Goal: Transaction & Acquisition: Purchase product/service

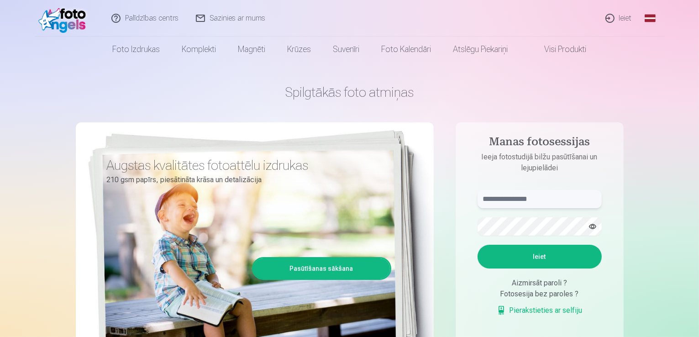
click at [556, 202] on input "text" at bounding box center [539, 199] width 124 height 18
type input "**********"
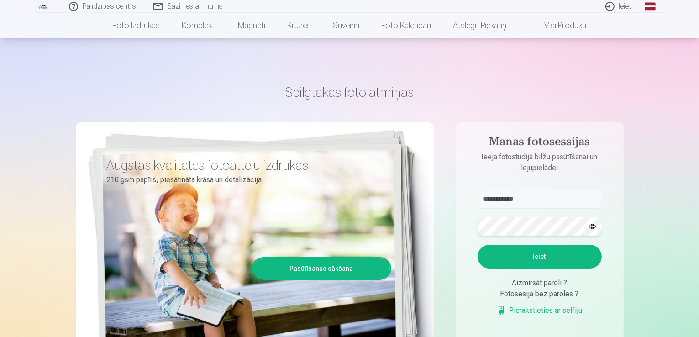
scroll to position [46, 0]
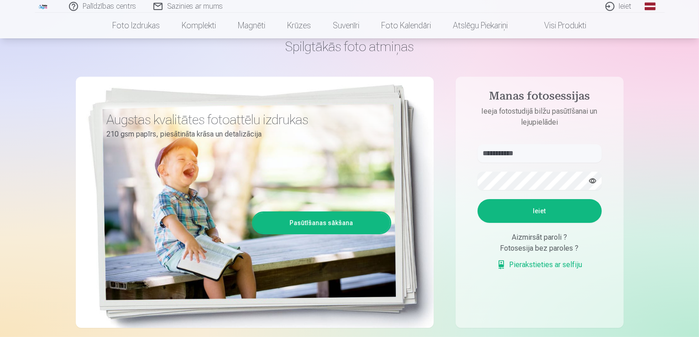
click at [537, 215] on button "Ieiet" at bounding box center [539, 211] width 124 height 24
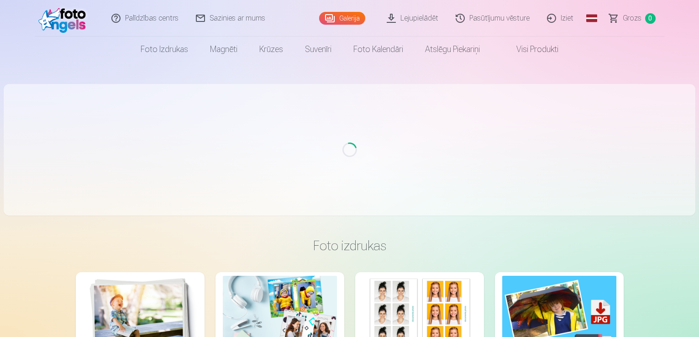
scroll to position [46, 0]
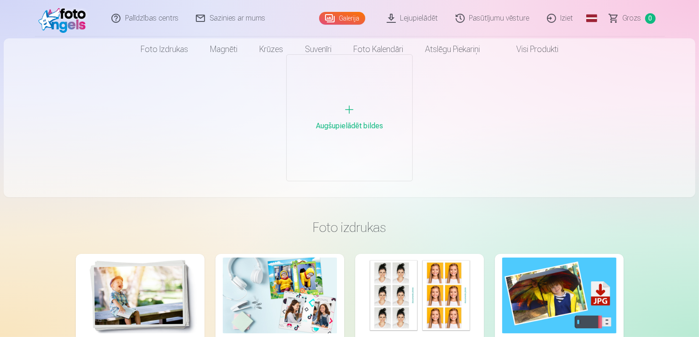
click at [344, 121] on div "Augšupielādēt bildes" at bounding box center [349, 126] width 67 height 11
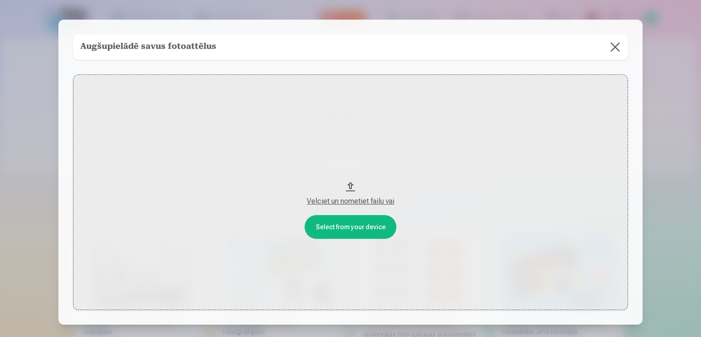
click at [347, 189] on button "Velciet un nometiet failu vai" at bounding box center [350, 192] width 555 height 236
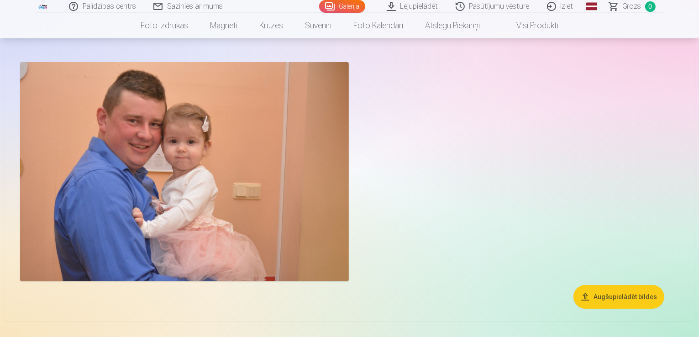
scroll to position [0, 0]
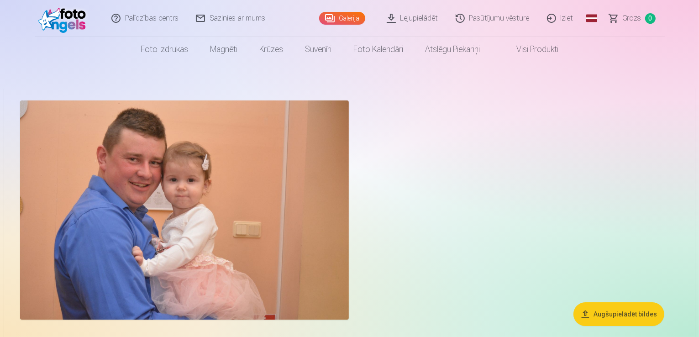
click at [503, 16] on link "Pasūtījumu vēsture" at bounding box center [492, 18] width 91 height 37
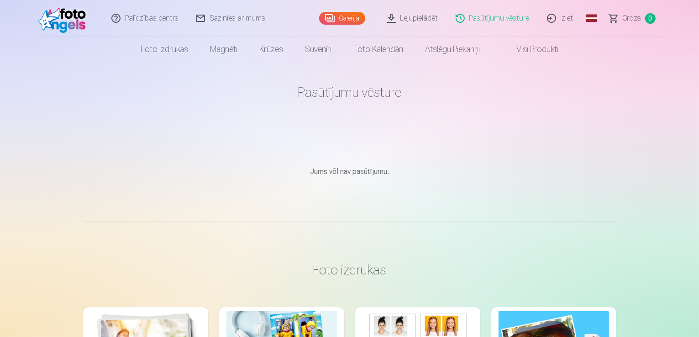
click at [542, 50] on link "Visi produkti" at bounding box center [530, 50] width 79 height 26
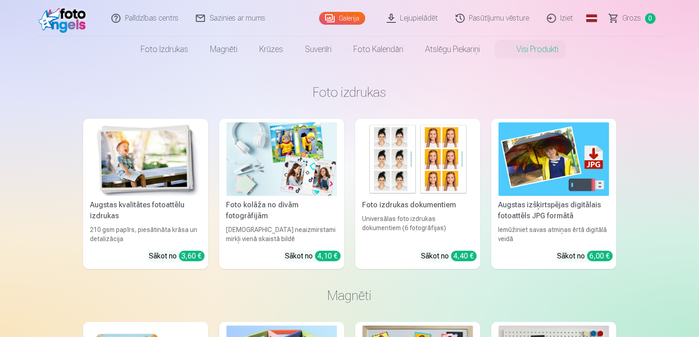
click at [350, 15] on link "Galerija" at bounding box center [342, 18] width 46 height 13
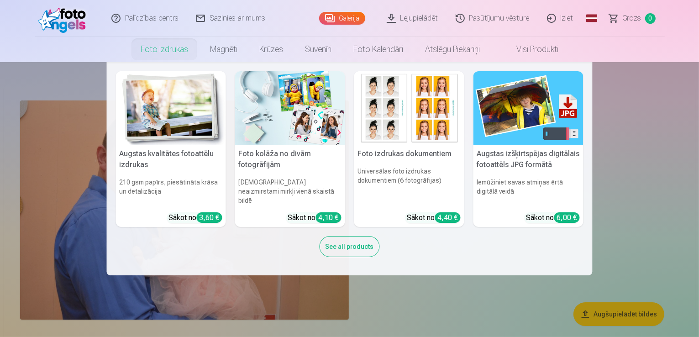
click at [161, 48] on link "Foto izdrukas" at bounding box center [164, 50] width 69 height 26
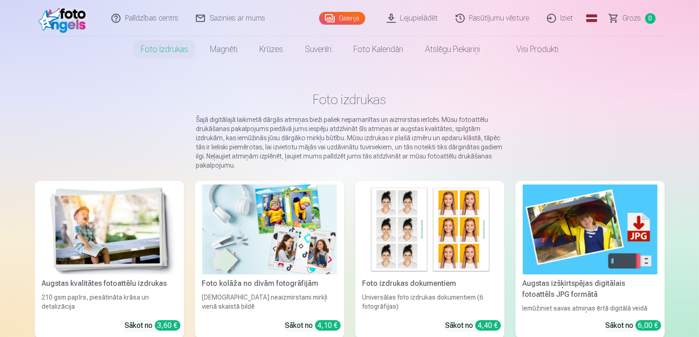
click at [537, 50] on link "Visi produkti" at bounding box center [530, 50] width 79 height 26
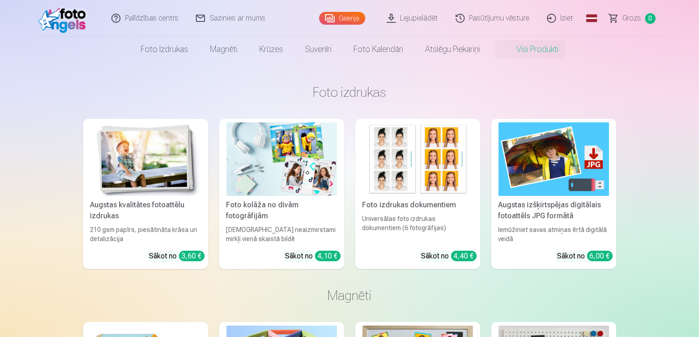
click at [333, 19] on link "Galerija" at bounding box center [342, 18] width 46 height 13
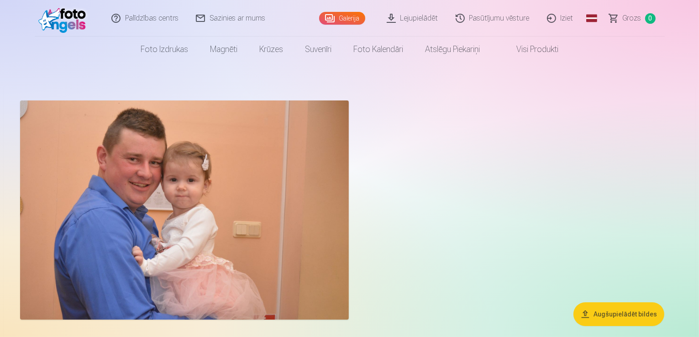
click at [139, 20] on link "Palīdzības centrs" at bounding box center [145, 18] width 84 height 37
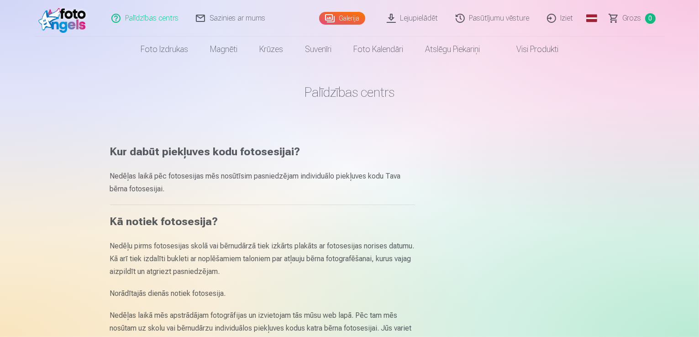
click at [69, 11] on img at bounding box center [64, 18] width 52 height 29
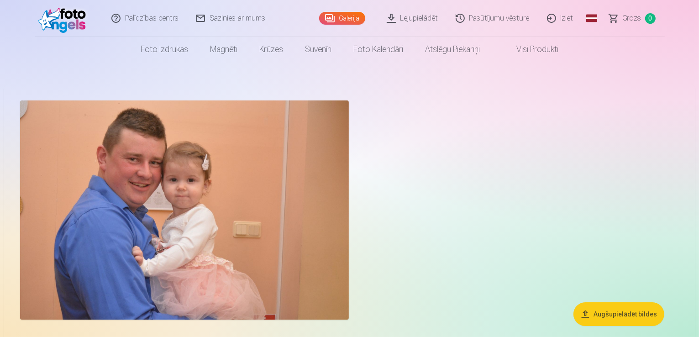
click at [71, 12] on img at bounding box center [64, 18] width 52 height 29
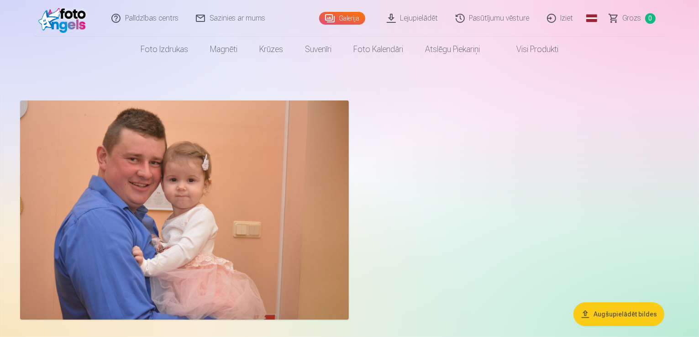
click at [71, 12] on img at bounding box center [64, 18] width 52 height 29
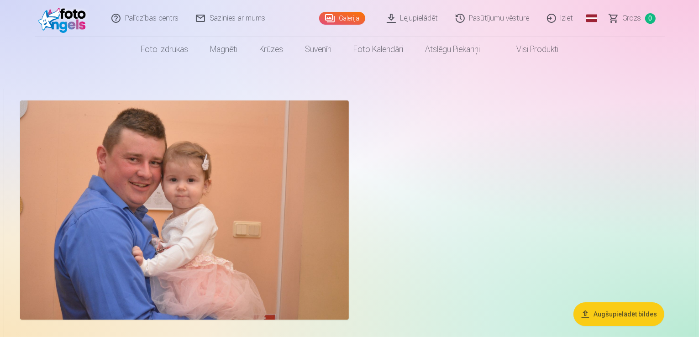
click at [631, 315] on button "Augšupielādēt bildes" at bounding box center [618, 314] width 91 height 24
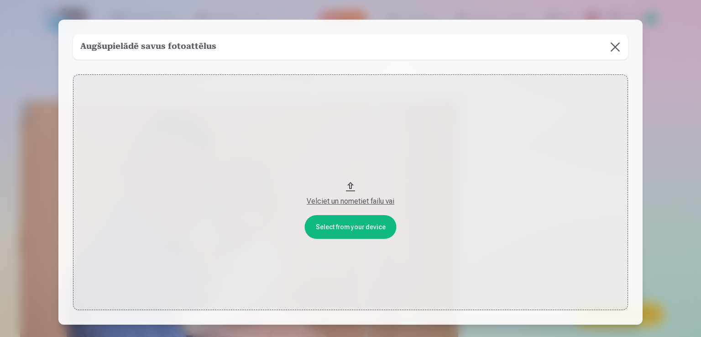
click at [351, 228] on button "Velciet un nometiet failu vai" at bounding box center [350, 192] width 555 height 236
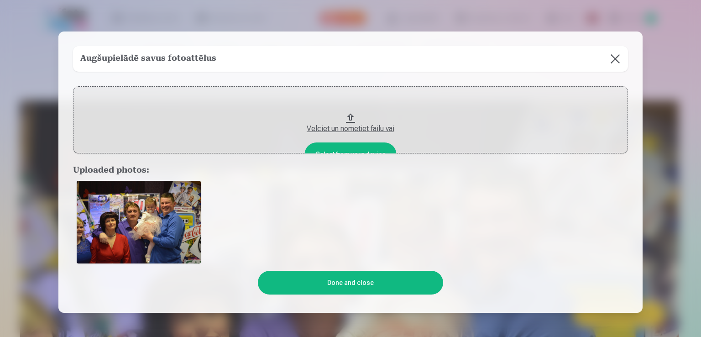
click at [613, 58] on button at bounding box center [616, 59] width 26 height 26
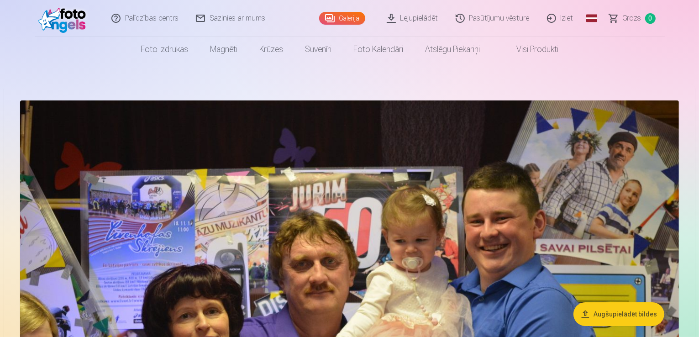
click at [344, 18] on link "Galerija" at bounding box center [342, 18] width 46 height 13
click at [344, 17] on link "Galerija" at bounding box center [342, 18] width 46 height 13
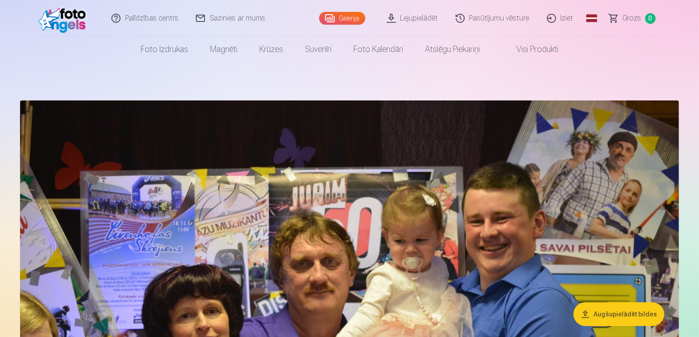
click at [344, 17] on link "Galerija" at bounding box center [342, 18] width 46 height 13
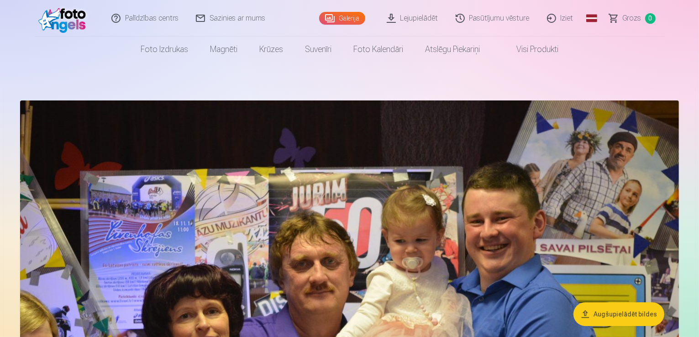
click at [344, 17] on link "Galerija" at bounding box center [342, 18] width 46 height 13
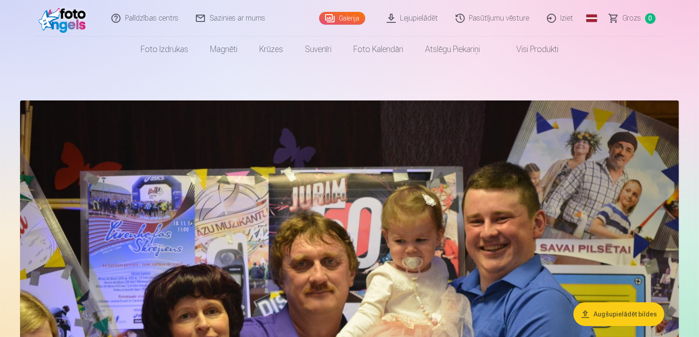
click at [344, 17] on link "Galerija" at bounding box center [342, 18] width 46 height 13
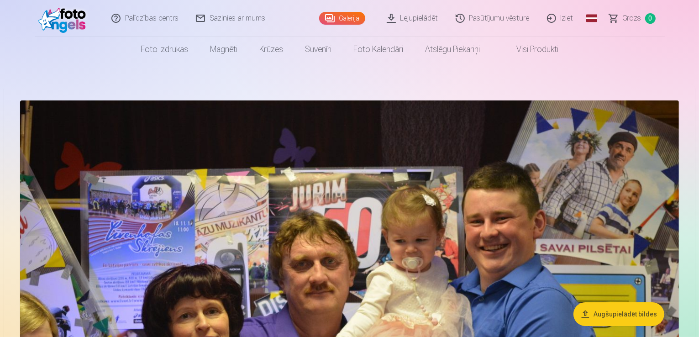
click at [344, 17] on link "Galerija" at bounding box center [342, 18] width 46 height 13
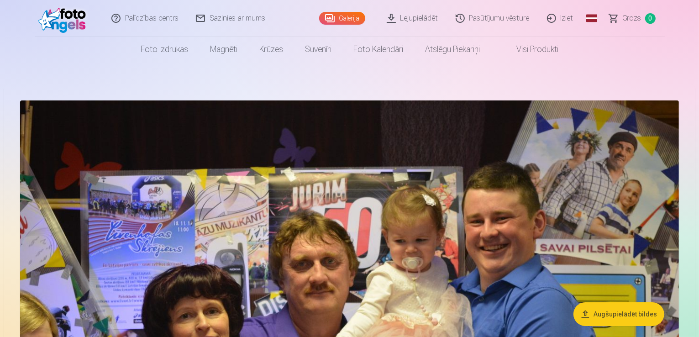
click at [344, 17] on link "Galerija" at bounding box center [342, 18] width 46 height 13
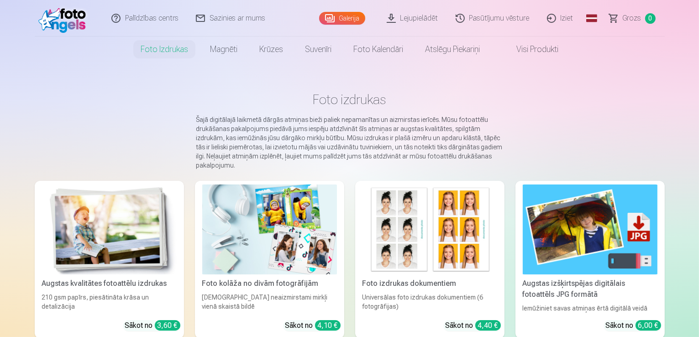
click at [343, 15] on link "Galerija" at bounding box center [342, 18] width 46 height 13
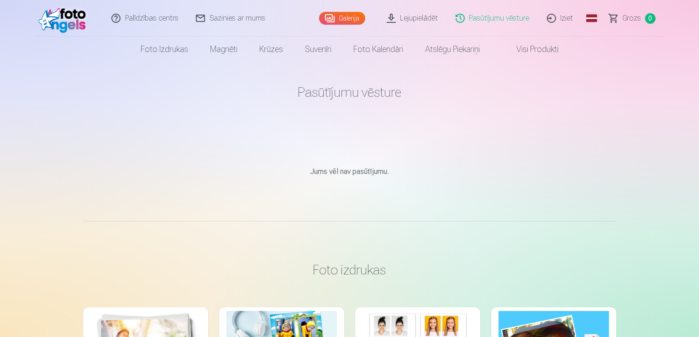
click at [428, 20] on link "Lejupielādēt" at bounding box center [412, 18] width 69 height 37
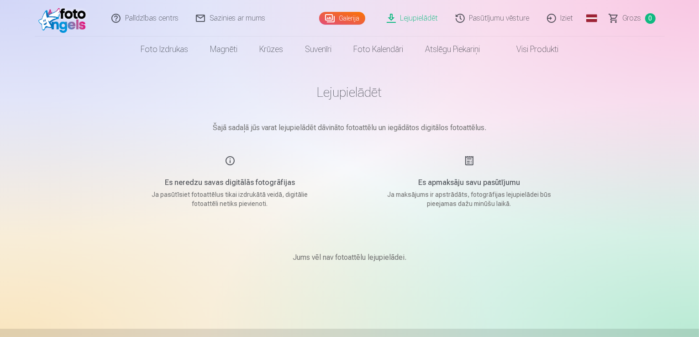
click at [198, 186] on h5 "Es neredzu savas digitālās fotogrāfijas" at bounding box center [229, 182] width 173 height 11
click at [197, 182] on h5 "Es neredzu savas digitālās fotogrāfijas" at bounding box center [229, 182] width 173 height 11
click at [229, 160] on div "Es neredzu savas digitālās fotogrāfijas Ja pasūtīsiet fotoattēlus tikai izdrukā…" at bounding box center [229, 181] width 217 height 53
drag, startPoint x: 236, startPoint y: 182, endPoint x: 281, endPoint y: 178, distance: 45.4
click at [236, 182] on h5 "Es neredzu savas digitālās fotogrāfijas" at bounding box center [229, 182] width 173 height 11
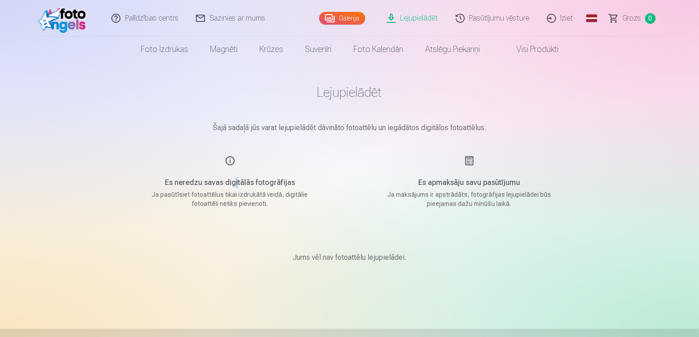
click at [217, 18] on link "Sazinies ar mums" at bounding box center [231, 18] width 87 height 37
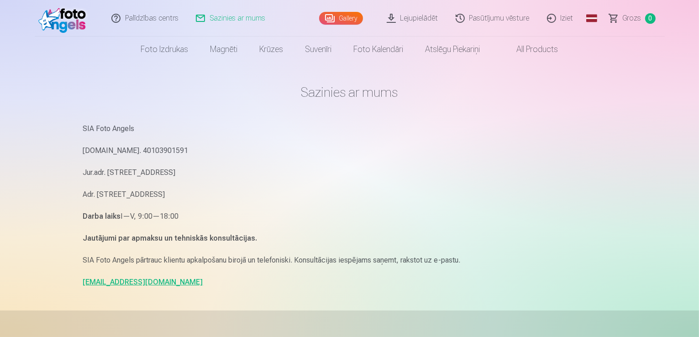
click at [420, 20] on link "Lejupielādēt" at bounding box center [412, 18] width 69 height 37
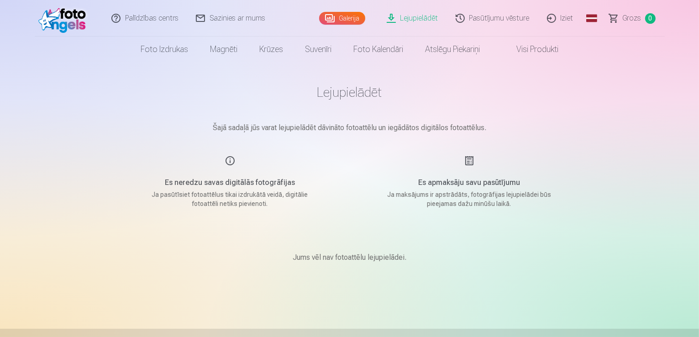
click at [420, 20] on link "Lejupielādēt" at bounding box center [412, 18] width 69 height 37
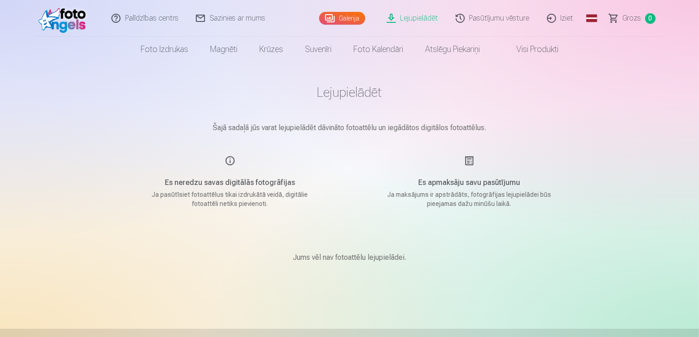
click at [420, 20] on link "Lejupielādēt" at bounding box center [412, 18] width 69 height 37
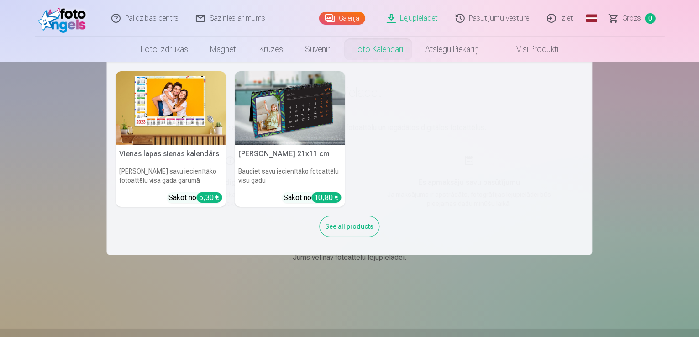
click at [358, 44] on link "Foto kalendāri" at bounding box center [378, 50] width 72 height 26
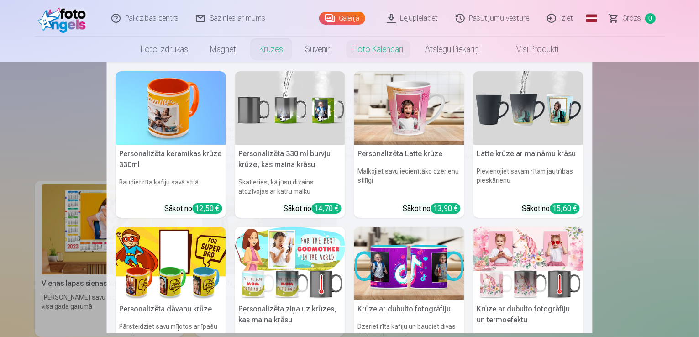
click at [277, 51] on link "Krūzes" at bounding box center [271, 50] width 46 height 26
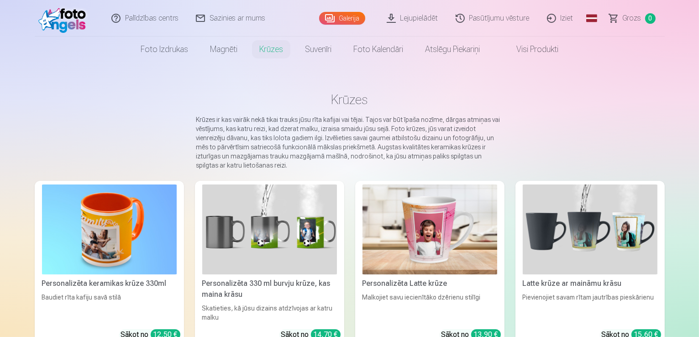
click at [133, 93] on h1 "Krūzes" at bounding box center [349, 99] width 615 height 16
click at [70, 13] on img at bounding box center [64, 18] width 52 height 29
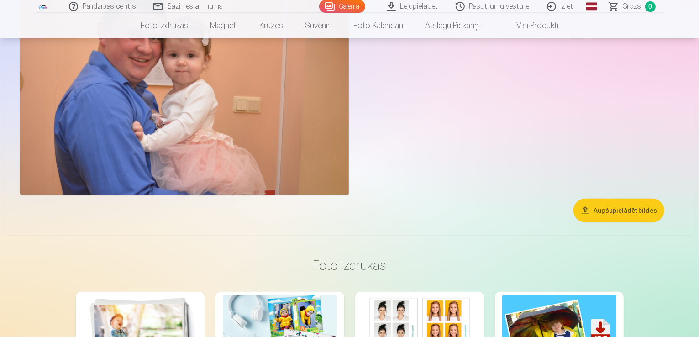
scroll to position [548, 0]
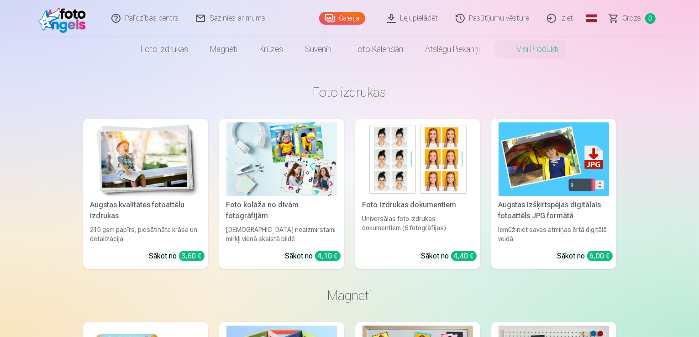
click at [147, 206] on div "Augstas kvalitātes fotoattēlu izdrukas" at bounding box center [146, 210] width 118 height 22
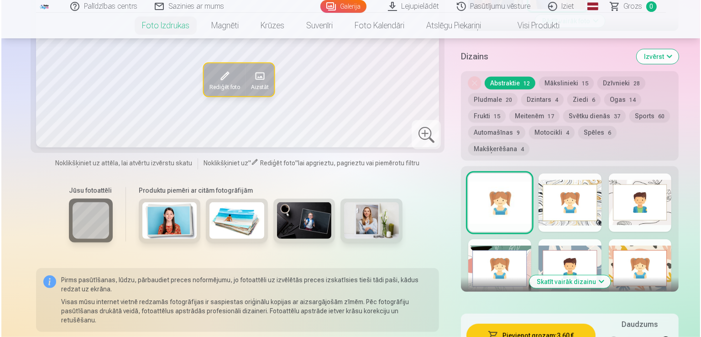
scroll to position [183, 0]
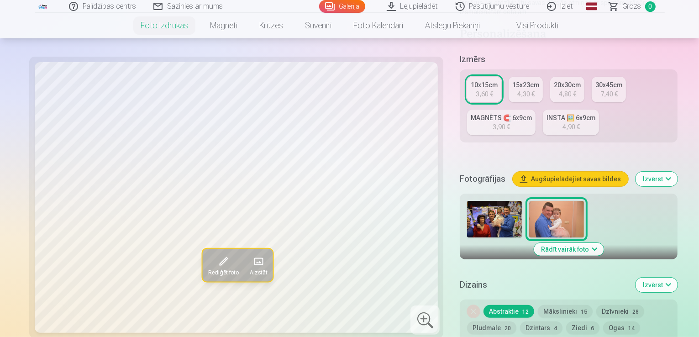
click at [410, 320] on div at bounding box center [424, 319] width 29 height 29
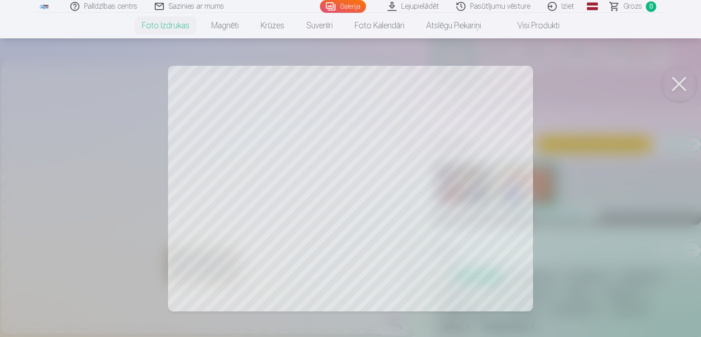
click at [278, 185] on div at bounding box center [350, 168] width 701 height 337
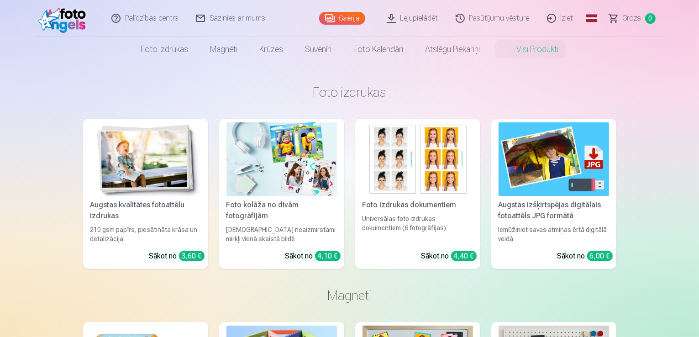
click at [300, 172] on img at bounding box center [281, 158] width 110 height 73
click at [419, 168] on img at bounding box center [417, 158] width 110 height 73
click at [540, 188] on img at bounding box center [553, 158] width 110 height 73
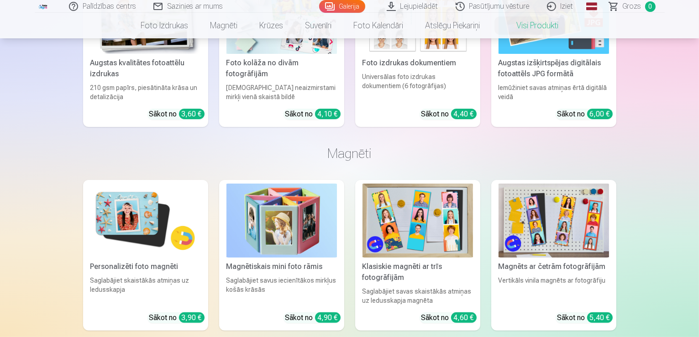
scroll to position [228, 0]
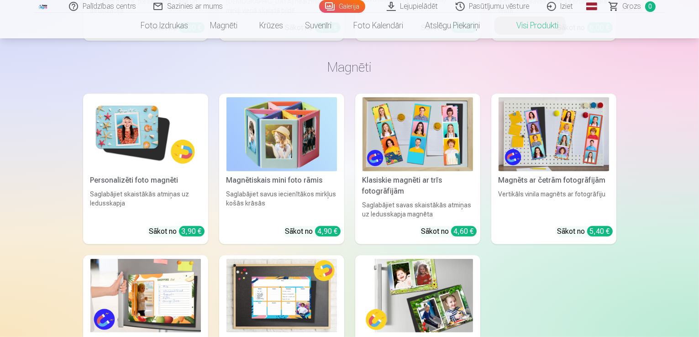
click at [111, 130] on img at bounding box center [145, 133] width 110 height 73
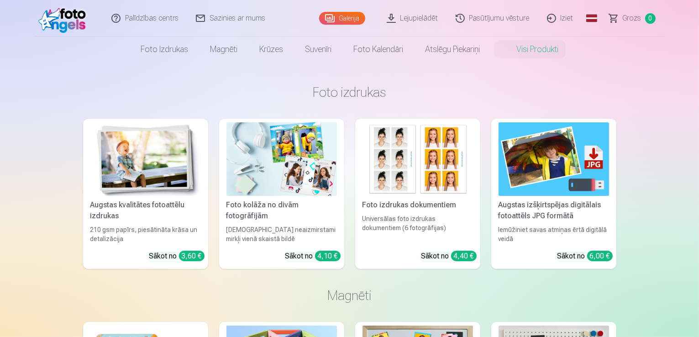
drag, startPoint x: 352, startPoint y: 15, endPoint x: 192, endPoint y: 81, distance: 173.6
click at [554, 17] on link "Iziet" at bounding box center [561, 18] width 44 height 37
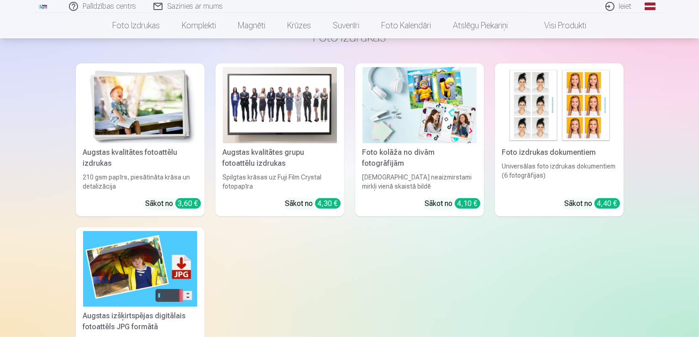
scroll to position [548, 0]
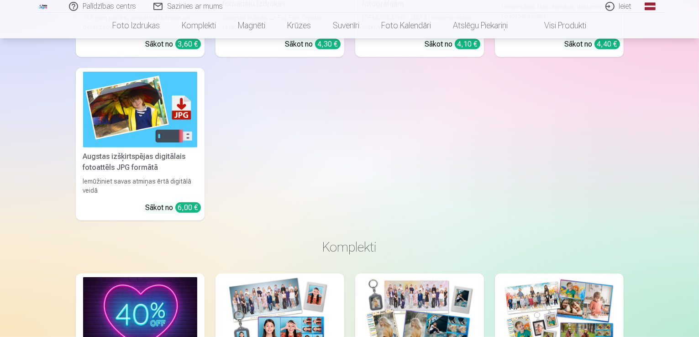
type input "**********"
click at [124, 107] on img at bounding box center [140, 110] width 114 height 76
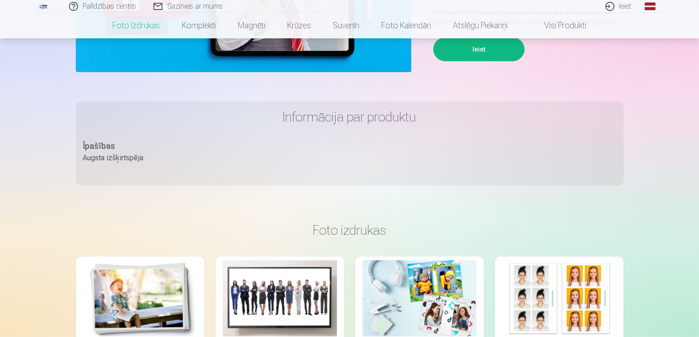
scroll to position [274, 0]
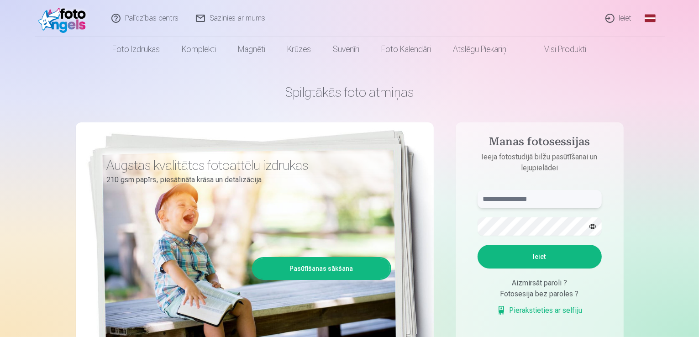
type input "**********"
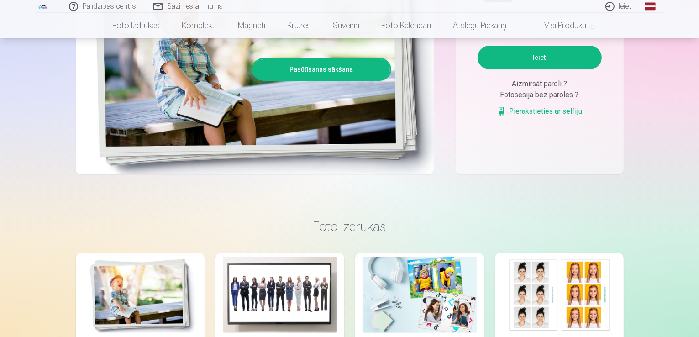
scroll to position [91, 0]
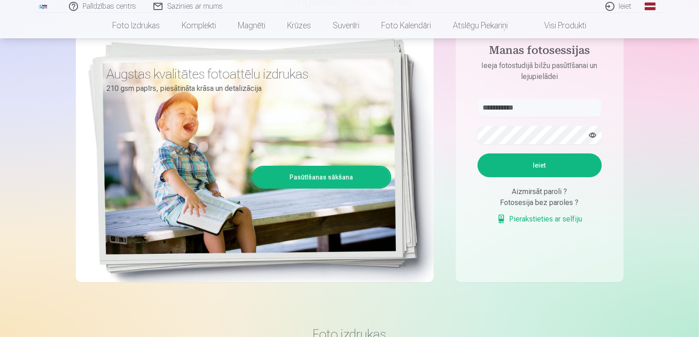
click at [540, 168] on button "Ieiet" at bounding box center [539, 165] width 124 height 24
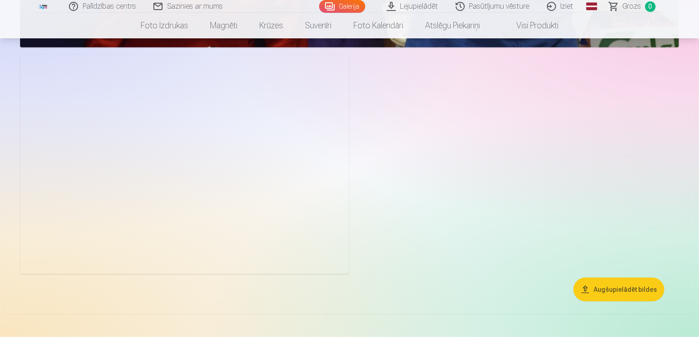
scroll to position [471, 0]
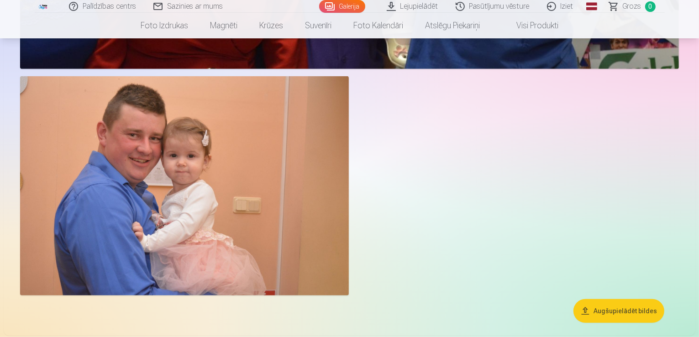
drag, startPoint x: 303, startPoint y: 124, endPoint x: 86, endPoint y: 141, distance: 217.4
drag, startPoint x: 86, startPoint y: 141, endPoint x: 75, endPoint y: 121, distance: 22.5
click at [75, 121] on img at bounding box center [184, 185] width 329 height 219
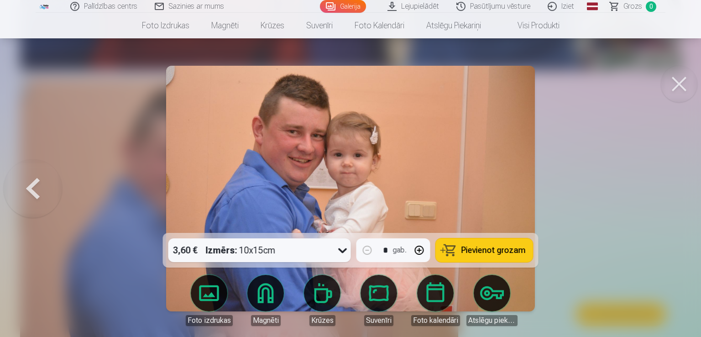
click at [75, 121] on div at bounding box center [350, 168] width 701 height 337
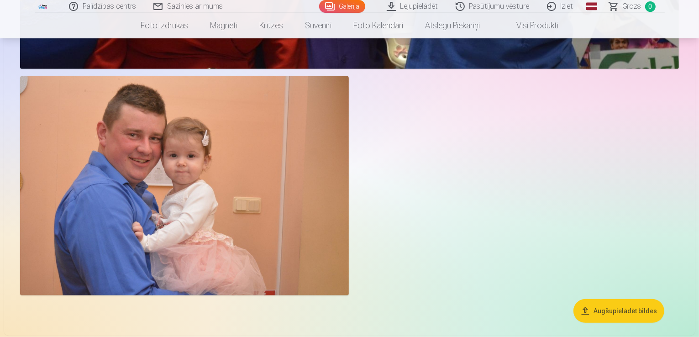
click at [75, 121] on img at bounding box center [184, 185] width 329 height 219
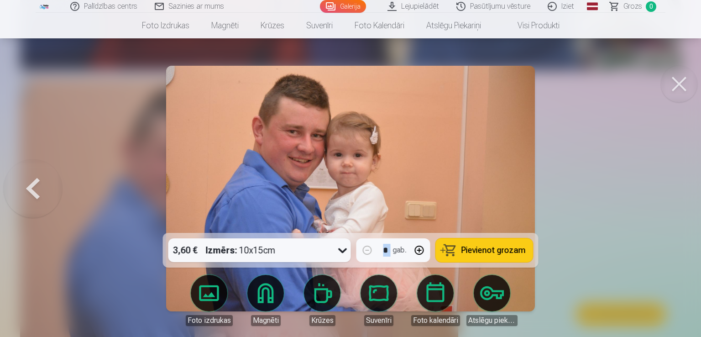
click at [75, 121] on div at bounding box center [350, 168] width 701 height 337
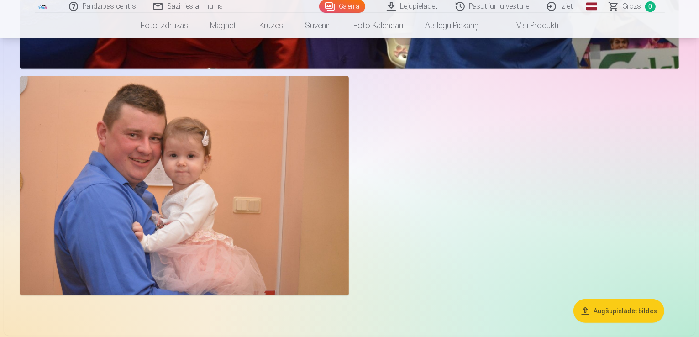
click at [75, 121] on img at bounding box center [184, 185] width 329 height 219
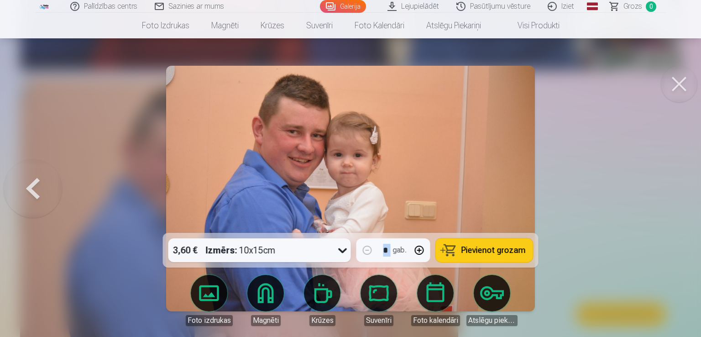
click at [419, 248] on button "button" at bounding box center [420, 250] width 22 height 22
click at [367, 249] on button "button" at bounding box center [367, 250] width 22 height 22
type input "*"
click at [344, 250] on icon at bounding box center [342, 250] width 15 height 15
click at [163, 185] on div at bounding box center [350, 168] width 701 height 337
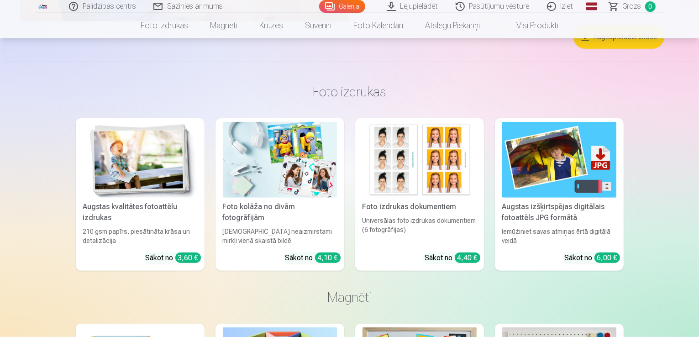
scroll to position [516, 0]
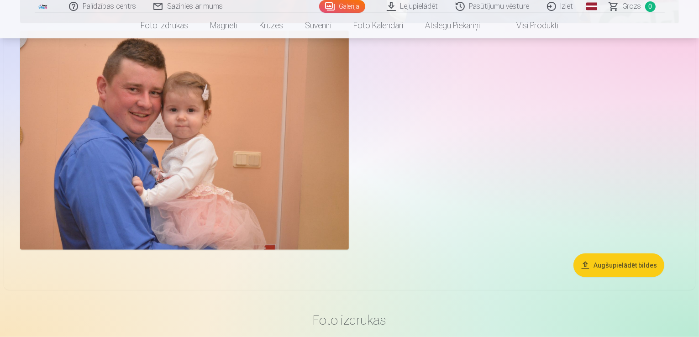
drag, startPoint x: 394, startPoint y: 166, endPoint x: 392, endPoint y: 160, distance: 6.6
click at [349, 160] on img at bounding box center [184, 140] width 329 height 219
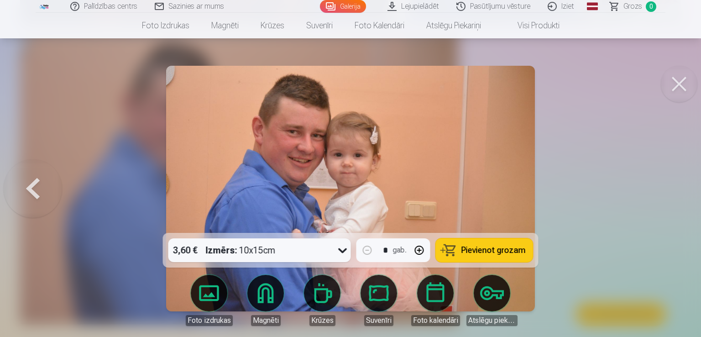
click at [673, 85] on button at bounding box center [679, 84] width 37 height 37
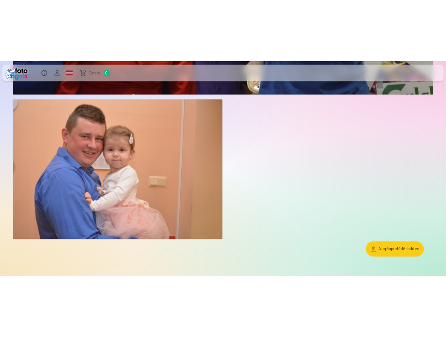
scroll to position [217, 0]
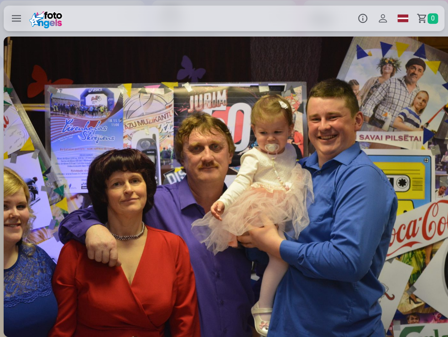
scroll to position [0, 448]
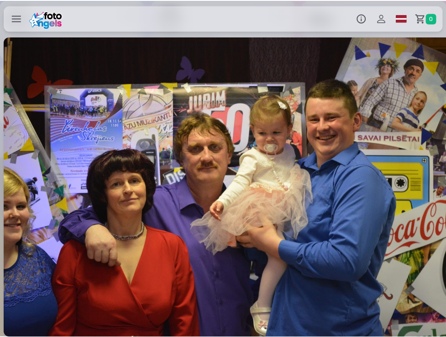
scroll to position [0, 448]
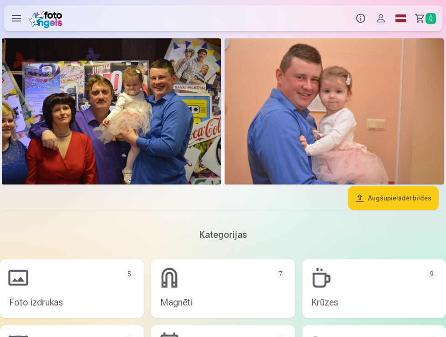
click at [358, 19] on button "Info" at bounding box center [361, 18] width 20 height 26
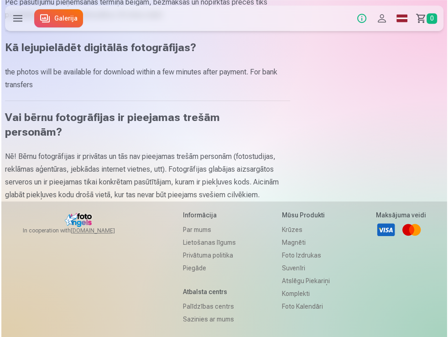
scroll to position [456, 0]
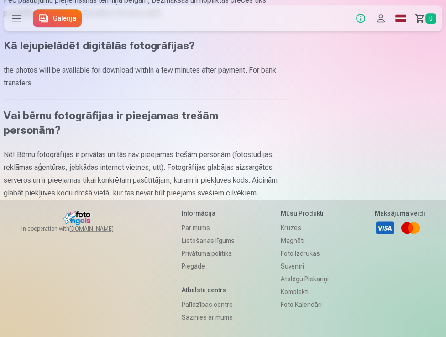
click at [20, 15] on label at bounding box center [17, 18] width 26 height 26
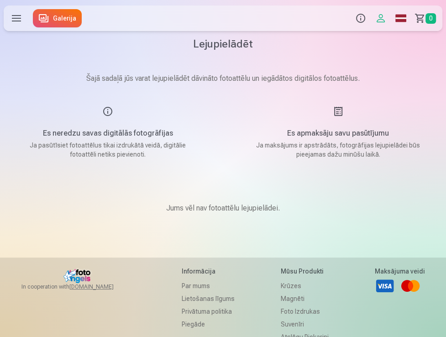
click at [381, 19] on button "Profils" at bounding box center [381, 18] width 20 height 26
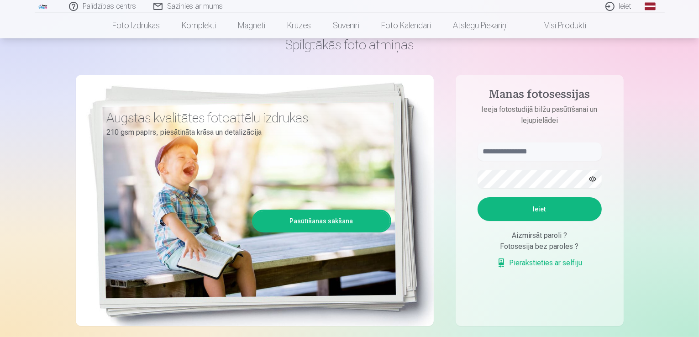
scroll to position [91, 0]
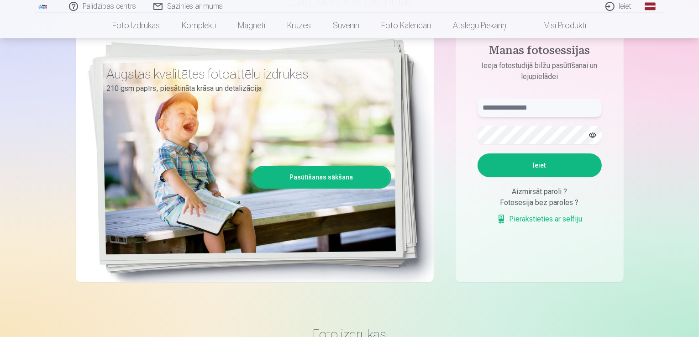
type input "**********"
click at [545, 160] on button "Ieiet" at bounding box center [539, 165] width 124 height 24
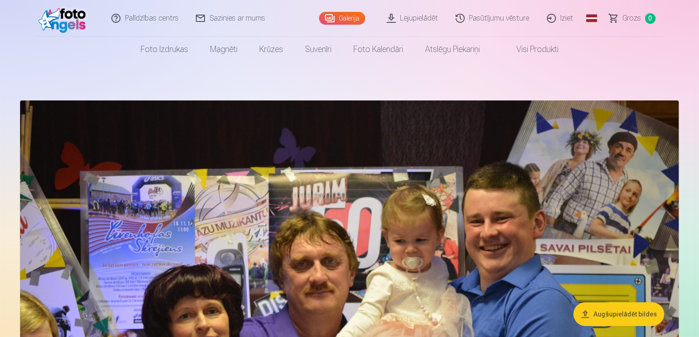
click at [625, 315] on button "Augšupielādēt bildes" at bounding box center [618, 314] width 91 height 24
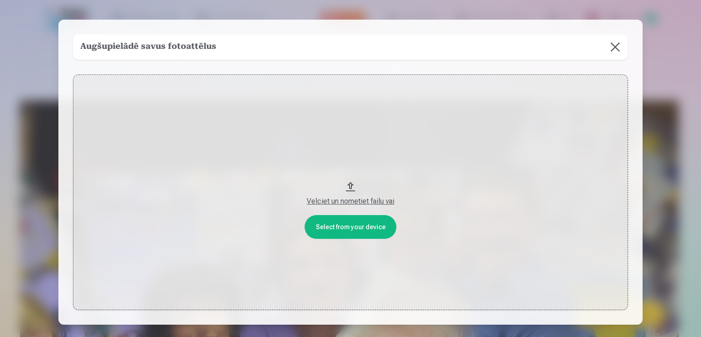
drag, startPoint x: 350, startPoint y: 185, endPoint x: 349, endPoint y: 44, distance: 141.0
click at [349, 44] on div "Augšupielādē savus fotoattēlus Select from your device Velciet un nometiet fail…" at bounding box center [350, 172] width 584 height 305
click at [348, 186] on button "Velciet un nometiet failu vai" at bounding box center [350, 192] width 555 height 236
click at [365, 229] on button "Velciet un nometiet failu vai" at bounding box center [350, 192] width 555 height 236
click at [613, 48] on button at bounding box center [616, 47] width 26 height 26
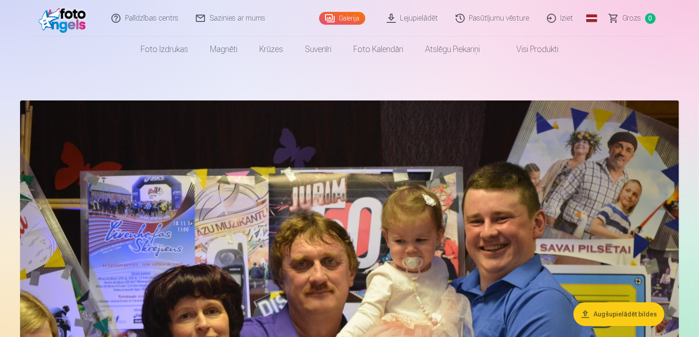
click at [539, 51] on link "Visi produkti" at bounding box center [530, 50] width 79 height 26
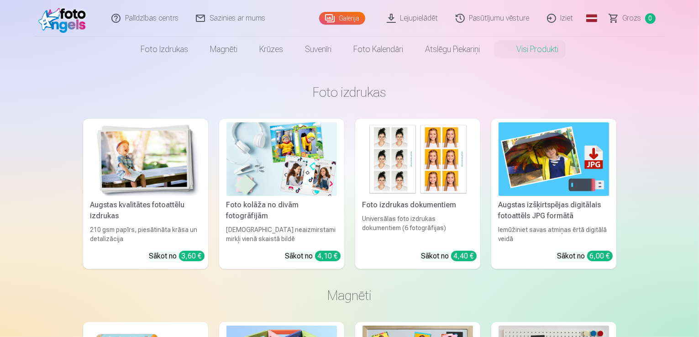
click at [73, 22] on img at bounding box center [64, 18] width 52 height 29
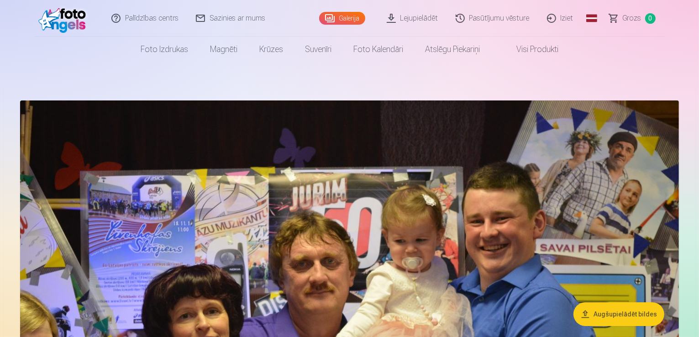
click at [70, 21] on img at bounding box center [64, 18] width 52 height 29
click at [351, 20] on link "Galerija" at bounding box center [342, 18] width 46 height 13
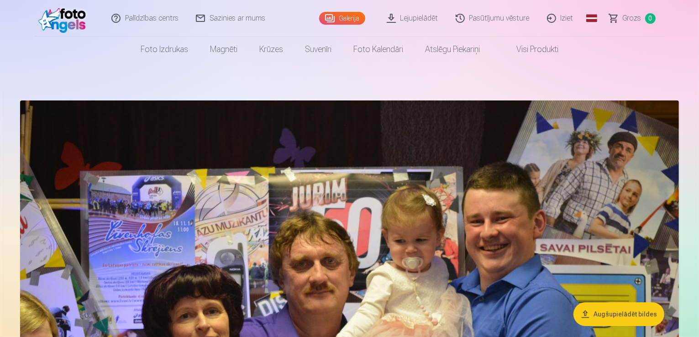
click at [351, 20] on link "Galerija" at bounding box center [342, 18] width 46 height 13
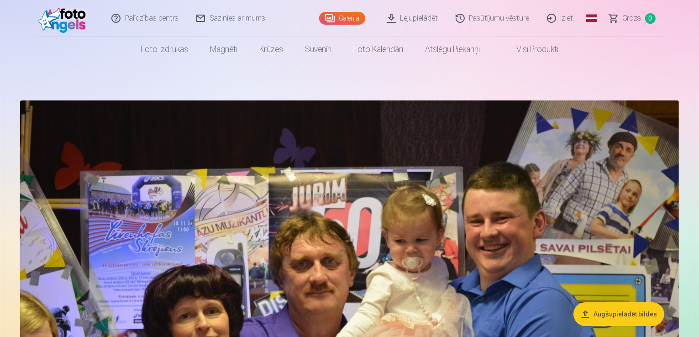
click at [351, 20] on link "Galerija" at bounding box center [342, 18] width 46 height 13
click at [345, 18] on link "Galerija" at bounding box center [342, 18] width 46 height 13
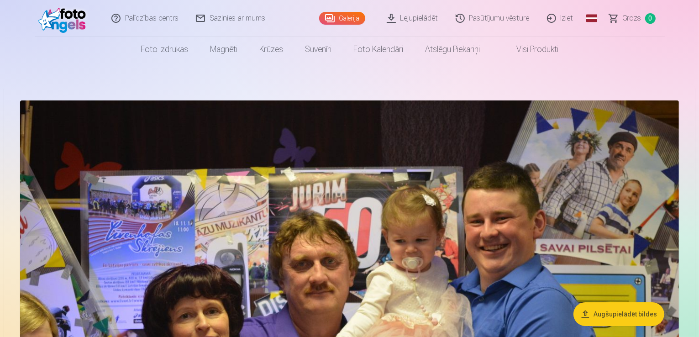
click at [345, 18] on link "Galerija" at bounding box center [342, 18] width 46 height 13
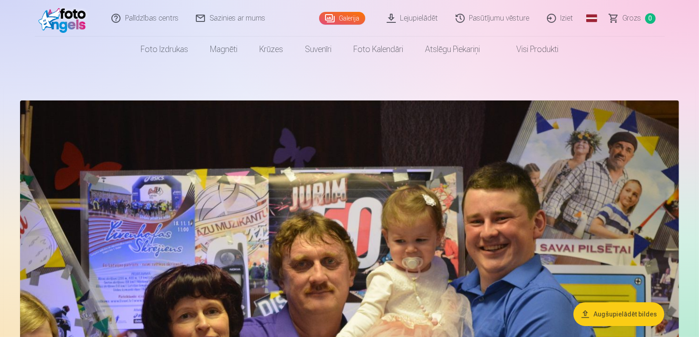
click at [345, 18] on link "Galerija" at bounding box center [342, 18] width 46 height 13
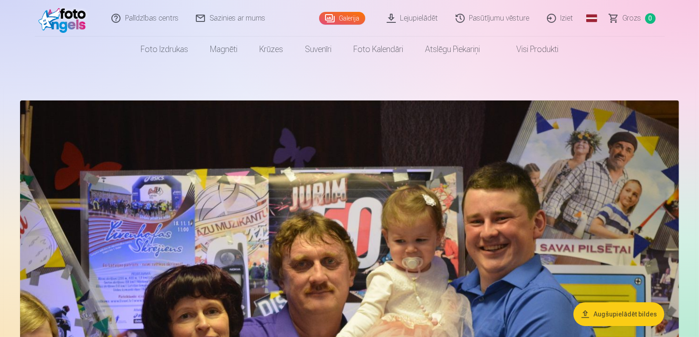
click at [345, 18] on link "Galerija" at bounding box center [342, 18] width 46 height 13
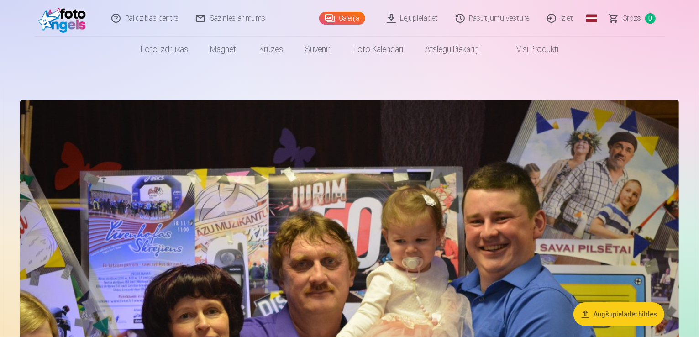
click at [345, 18] on link "Galerija" at bounding box center [342, 18] width 46 height 13
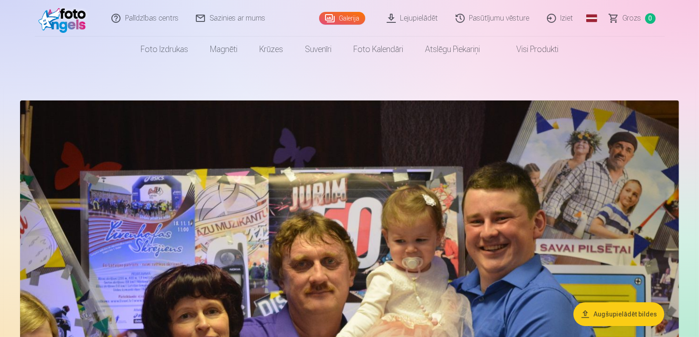
click at [345, 18] on link "Galerija" at bounding box center [342, 18] width 46 height 13
click at [631, 16] on span "Grozs" at bounding box center [632, 18] width 19 height 11
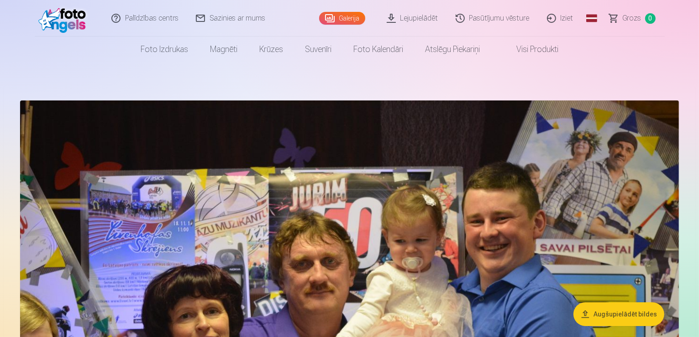
drag, startPoint x: 143, startPoint y: 141, endPoint x: 94, endPoint y: 135, distance: 50.1
click at [94, 135] on img at bounding box center [349, 319] width 659 height 439
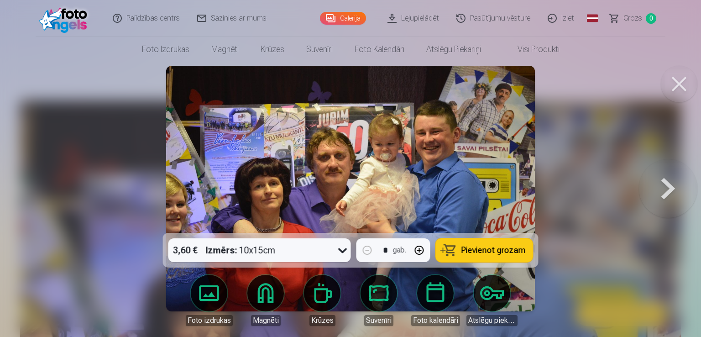
click at [674, 88] on button at bounding box center [679, 84] width 37 height 37
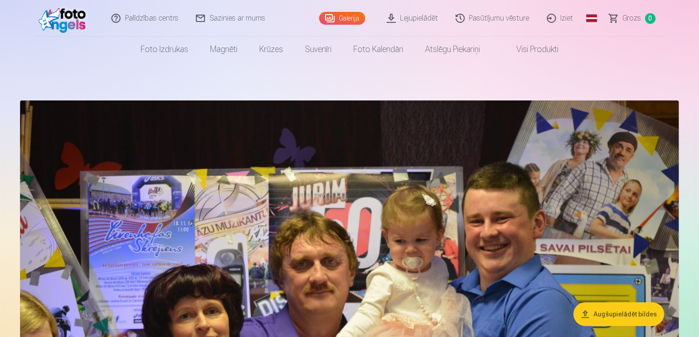
click at [356, 16] on link "Galerija" at bounding box center [342, 18] width 46 height 13
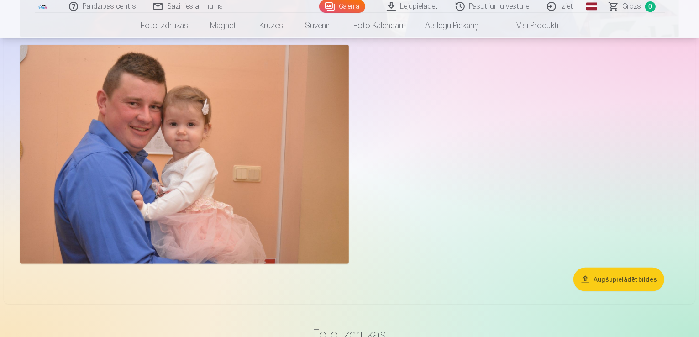
scroll to position [137, 0]
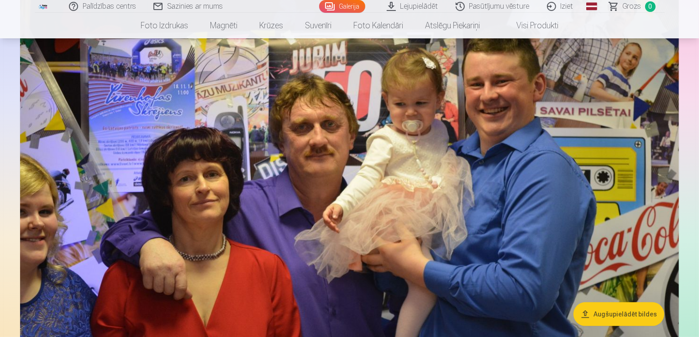
drag, startPoint x: 352, startPoint y: 135, endPoint x: 357, endPoint y: 8, distance: 127.0
click at [357, 8] on link "Galerija" at bounding box center [342, 6] width 46 height 13
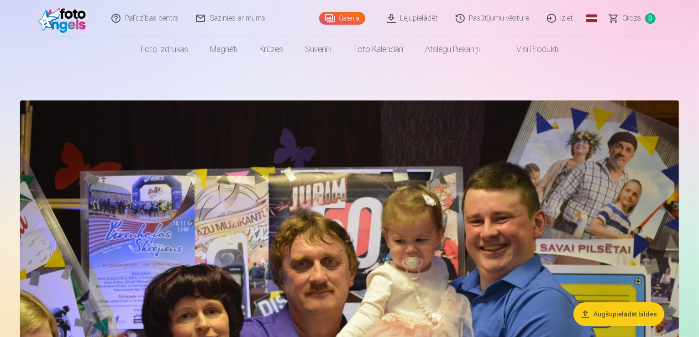
click at [357, 8] on div "Galerija" at bounding box center [344, 18] width 50 height 37
click at [358, 17] on link "Galerija" at bounding box center [342, 18] width 46 height 13
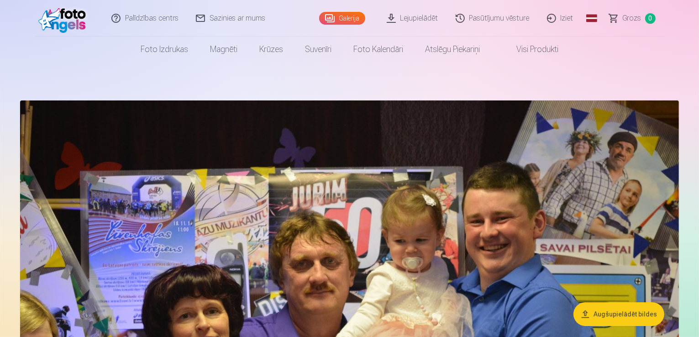
click at [358, 17] on link "Galerija" at bounding box center [342, 18] width 46 height 13
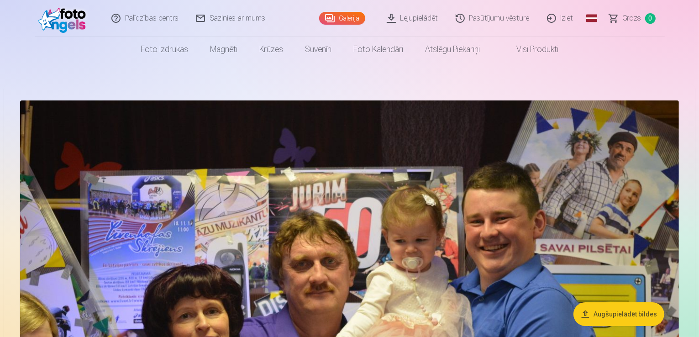
click at [358, 17] on link "Galerija" at bounding box center [342, 18] width 46 height 13
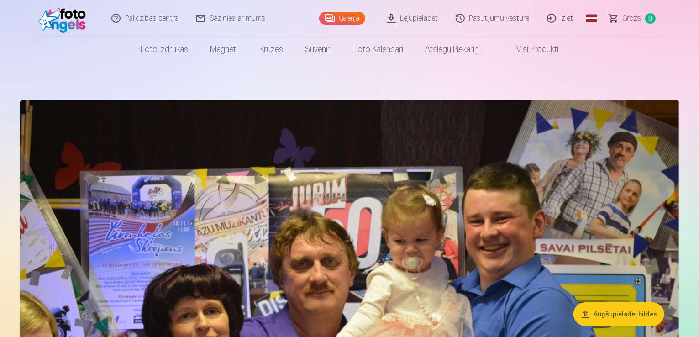
click at [358, 17] on link "Galerija" at bounding box center [342, 18] width 46 height 13
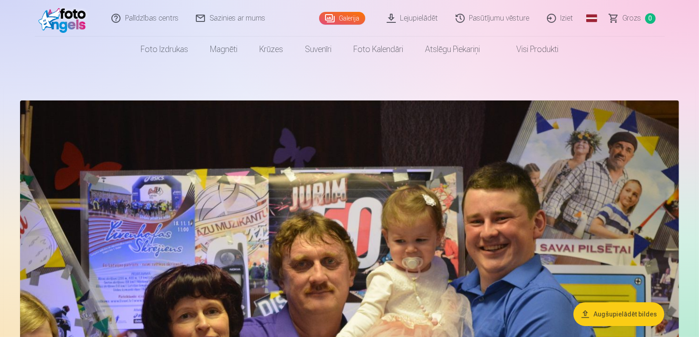
click at [358, 17] on link "Galerija" at bounding box center [342, 18] width 46 height 13
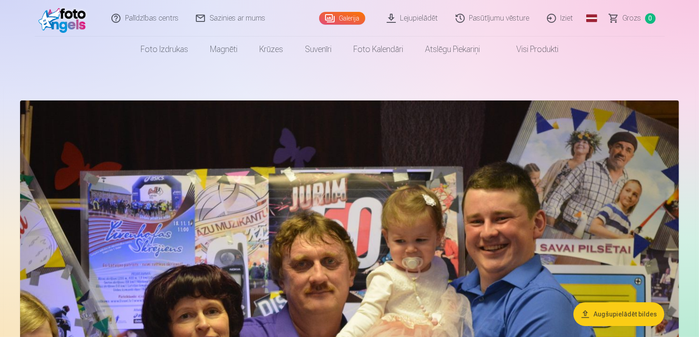
click at [357, 16] on link "Galerija" at bounding box center [342, 18] width 46 height 13
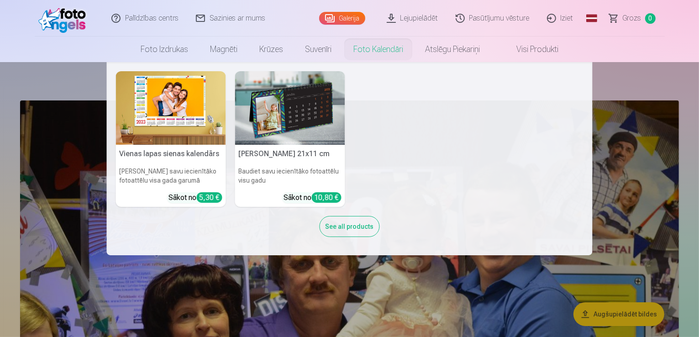
click at [62, 145] on nav "Vienas lapas sienas kalendārs Parādiet savu iecienītāko fotoattēlu visa gada ga…" at bounding box center [349, 158] width 699 height 193
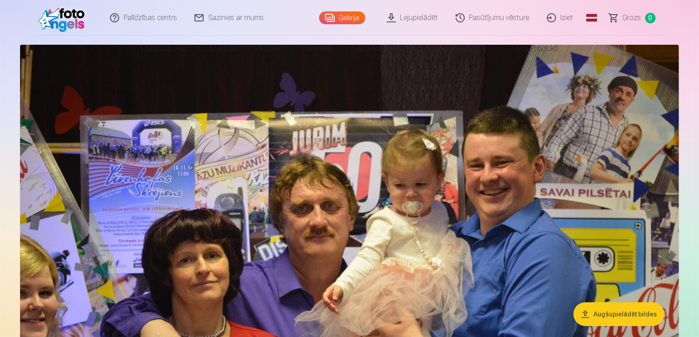
scroll to position [91, 0]
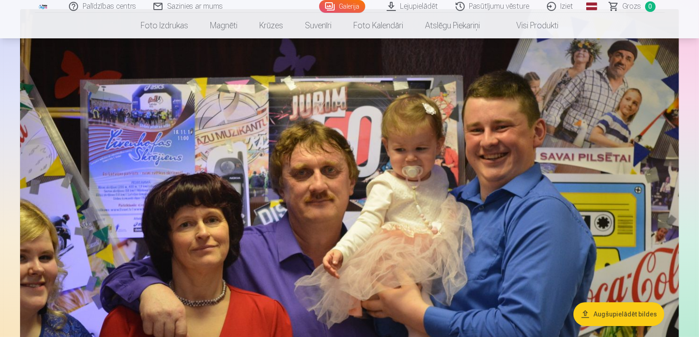
drag, startPoint x: 333, startPoint y: 129, endPoint x: 271, endPoint y: 127, distance: 61.6
click at [271, 127] on img at bounding box center [349, 228] width 659 height 439
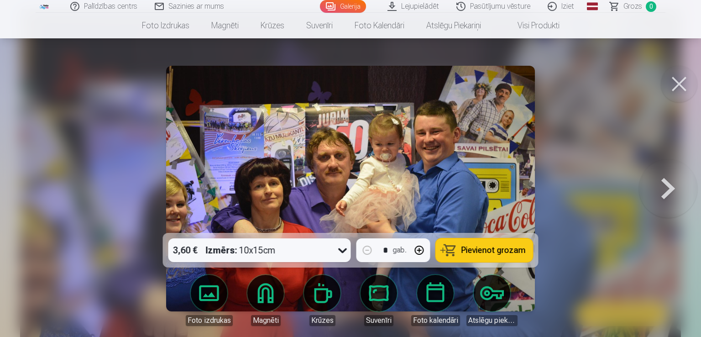
click at [665, 192] on button at bounding box center [668, 188] width 58 height 70
click at [665, 192] on div at bounding box center [350, 168] width 701 height 337
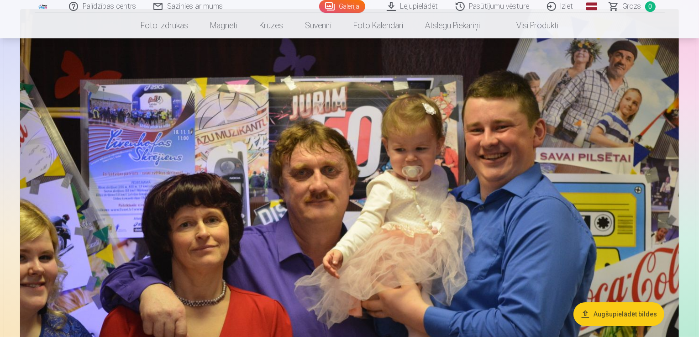
click at [665, 192] on div at bounding box center [349, 341] width 666 height 673
click at [665, 192] on img at bounding box center [349, 228] width 659 height 439
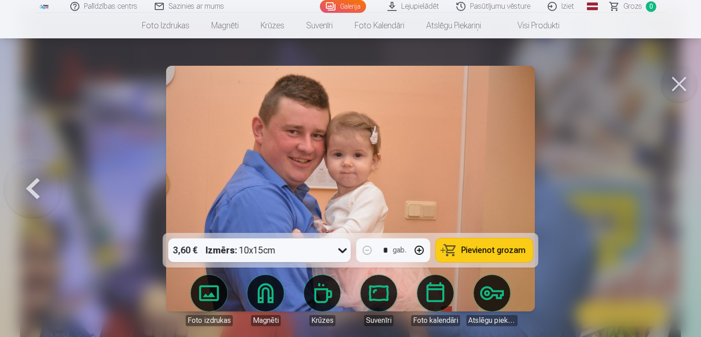
click at [665, 192] on div at bounding box center [350, 168] width 701 height 337
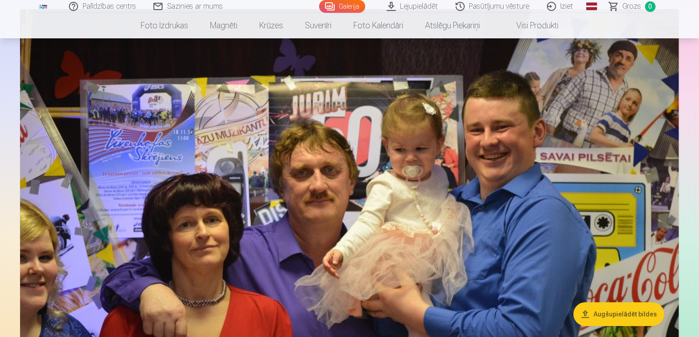
click at [665, 192] on div at bounding box center [349, 341] width 666 height 673
click at [665, 192] on img at bounding box center [349, 228] width 659 height 439
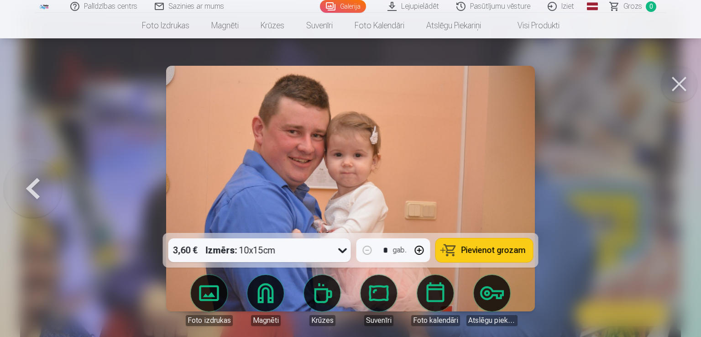
click at [497, 174] on img at bounding box center [350, 189] width 368 height 246
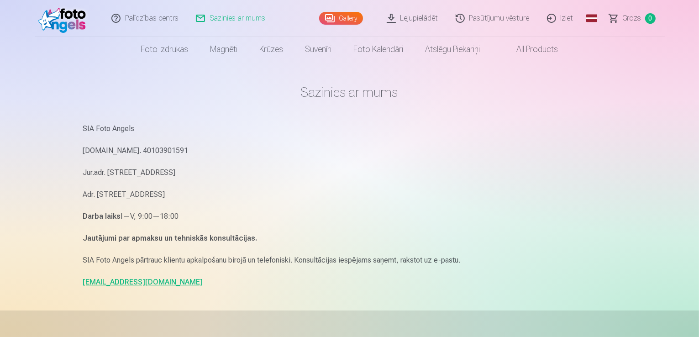
click at [546, 50] on link "All products" at bounding box center [530, 50] width 78 height 26
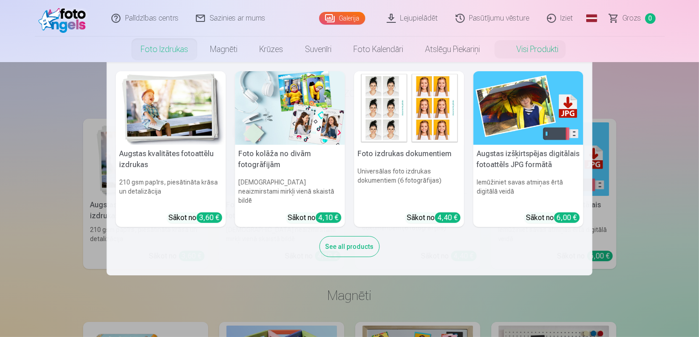
click at [160, 52] on link "Foto izdrukas" at bounding box center [164, 50] width 69 height 26
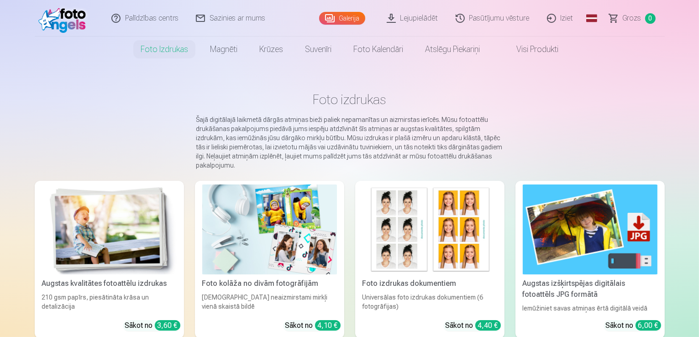
click at [161, 49] on link "Foto izdrukas" at bounding box center [164, 50] width 69 height 26
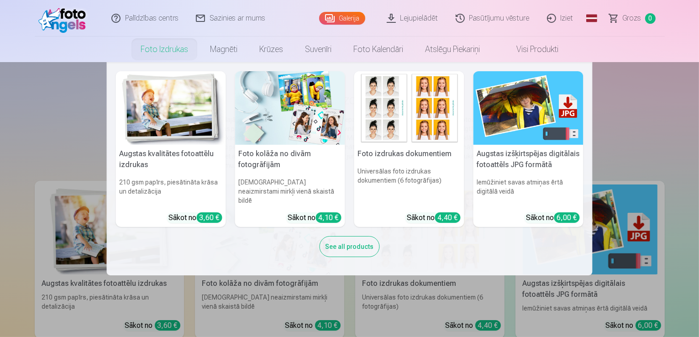
click at [161, 49] on link "Foto izdrukas" at bounding box center [164, 50] width 69 height 26
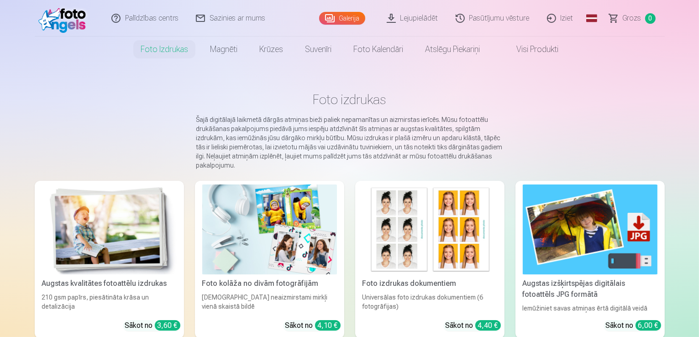
click at [161, 49] on link "Foto izdrukas" at bounding box center [164, 50] width 69 height 26
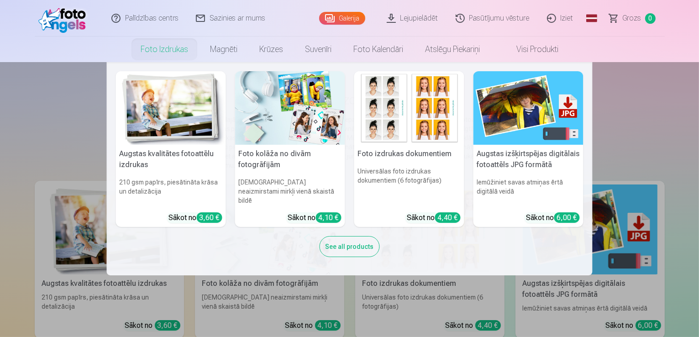
click at [161, 49] on link "Foto izdrukas" at bounding box center [164, 50] width 69 height 26
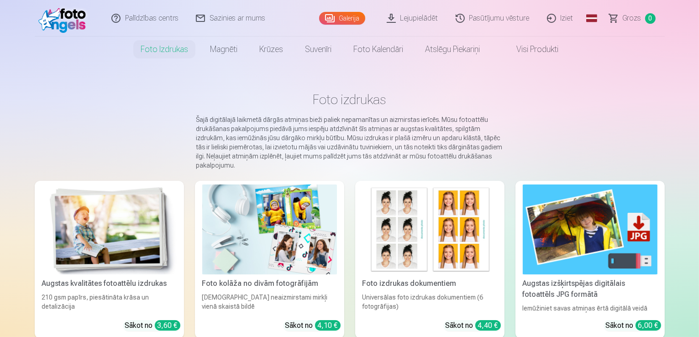
click at [161, 49] on link "Foto izdrukas" at bounding box center [164, 50] width 69 height 26
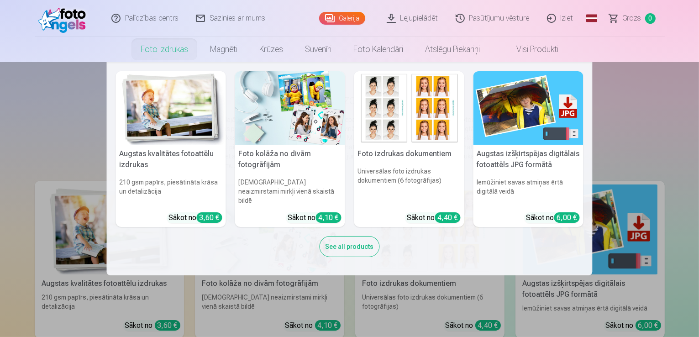
click at [160, 54] on link "Foto izdrukas" at bounding box center [164, 50] width 69 height 26
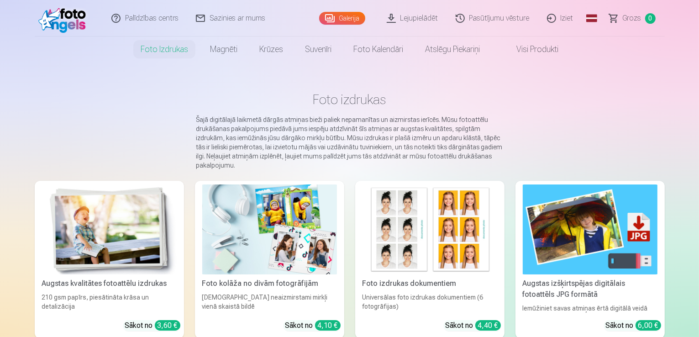
click at [160, 54] on link "Foto izdrukas" at bounding box center [164, 50] width 69 height 26
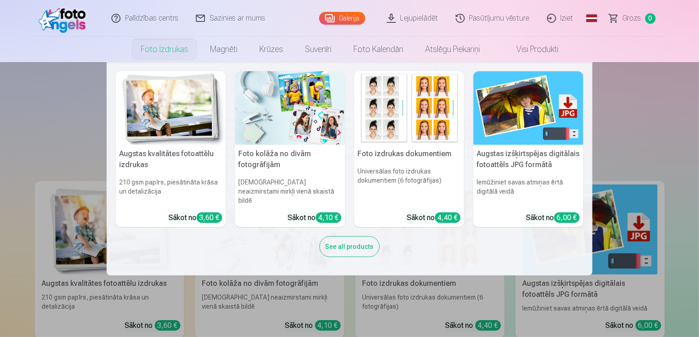
click at [160, 54] on link "Foto izdrukas" at bounding box center [164, 50] width 69 height 26
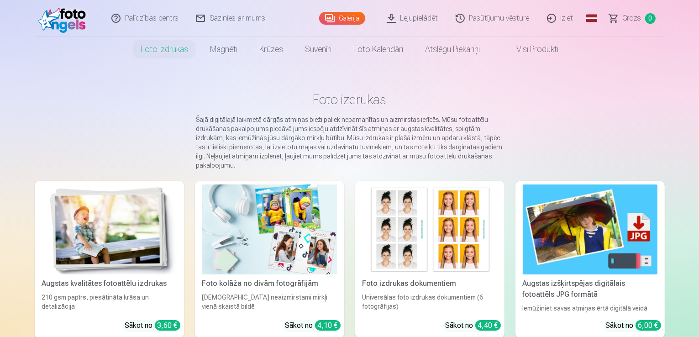
click at [160, 54] on link "Foto izdrukas" at bounding box center [164, 50] width 69 height 26
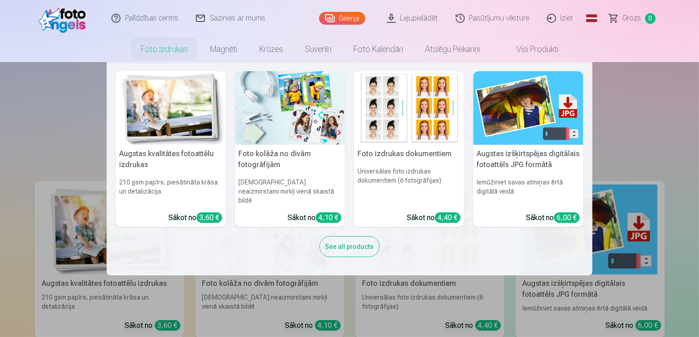
click at [160, 54] on link "Foto izdrukas" at bounding box center [164, 50] width 69 height 26
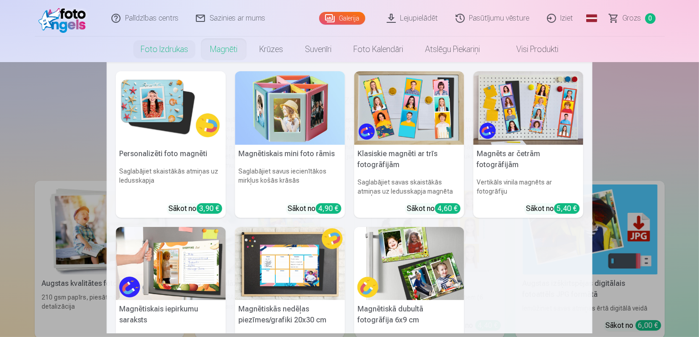
click at [230, 52] on link "Magnēti" at bounding box center [223, 50] width 49 height 26
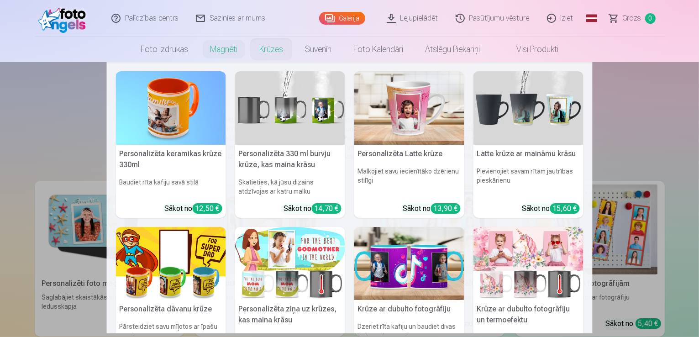
click at [284, 48] on link "Krūzes" at bounding box center [271, 50] width 46 height 26
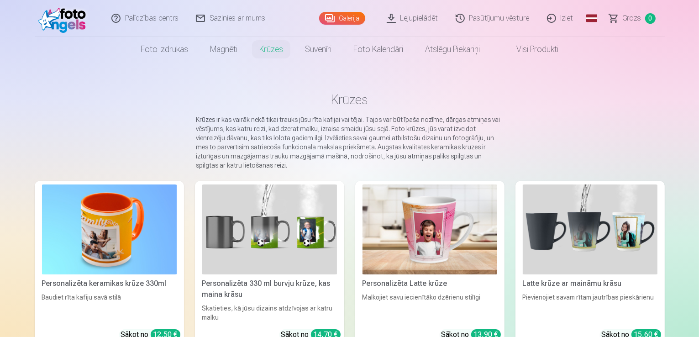
click at [528, 49] on link "Visi produkti" at bounding box center [530, 50] width 79 height 26
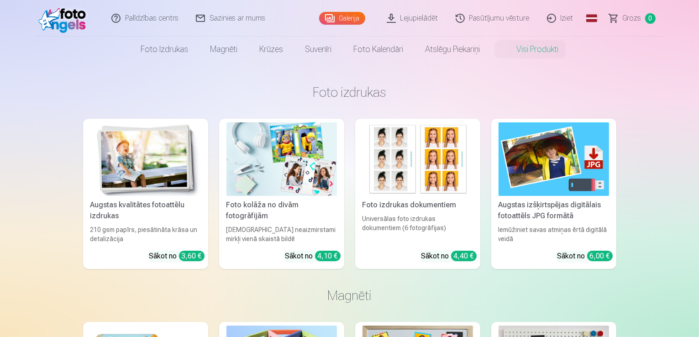
click at [528, 49] on link "Visi produkti" at bounding box center [530, 50] width 79 height 26
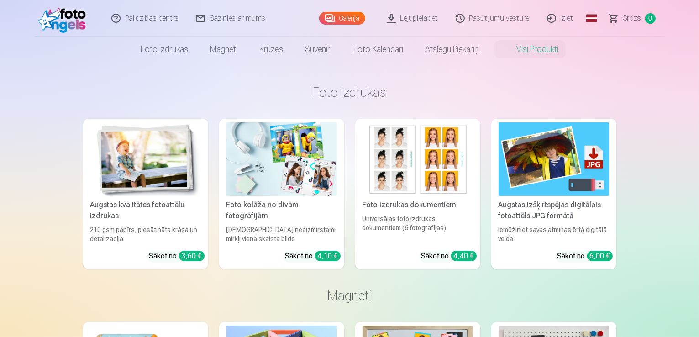
click at [527, 49] on link "Visi produkti" at bounding box center [530, 50] width 79 height 26
click at [352, 19] on link "Galerija" at bounding box center [342, 18] width 46 height 13
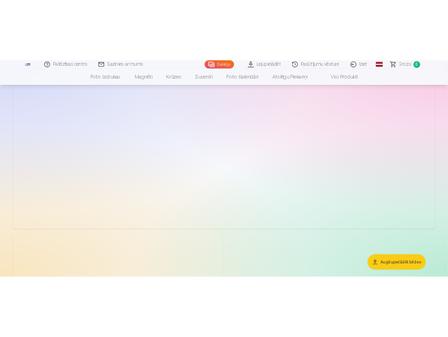
scroll to position [274, 0]
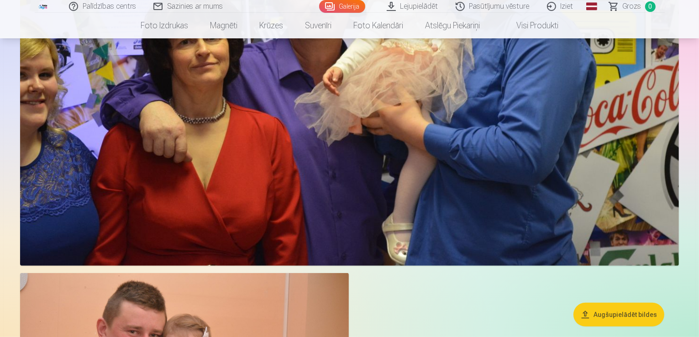
click at [129, 155] on img at bounding box center [349, 46] width 659 height 439
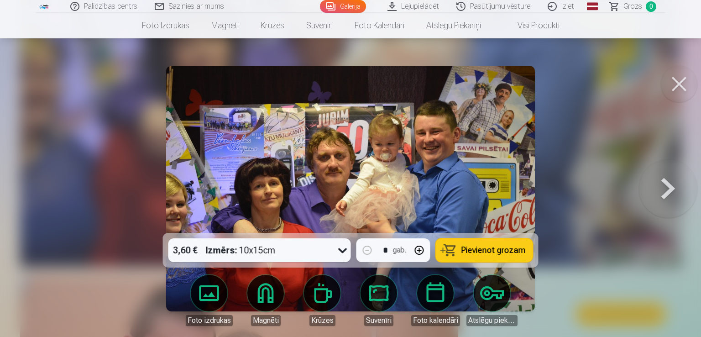
click at [129, 155] on div at bounding box center [350, 168] width 701 height 337
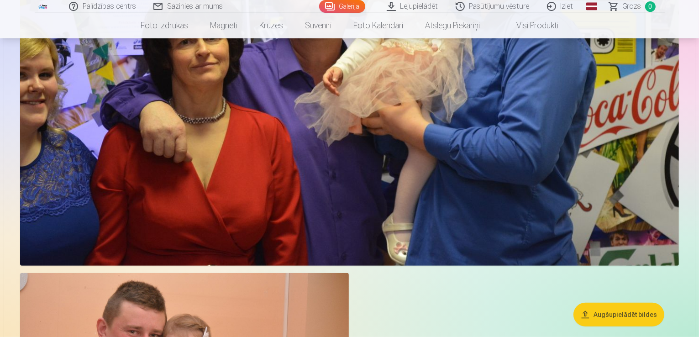
click at [130, 154] on img at bounding box center [349, 46] width 659 height 439
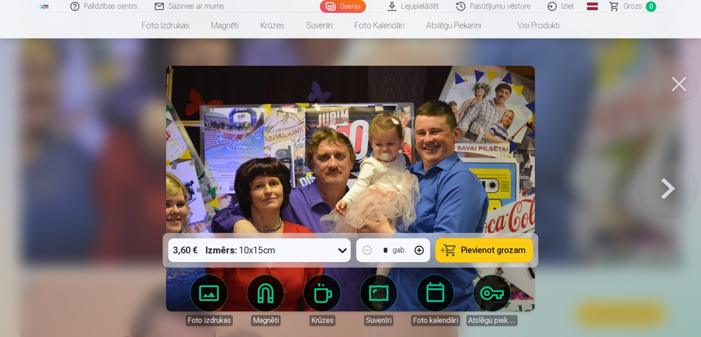
click at [318, 99] on img at bounding box center [350, 189] width 368 height 246
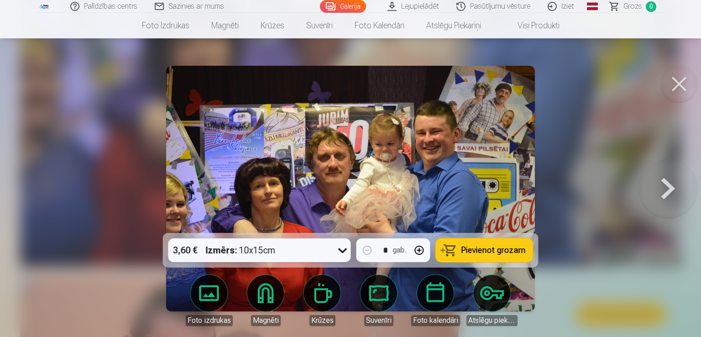
click at [318, 99] on img at bounding box center [350, 189] width 368 height 246
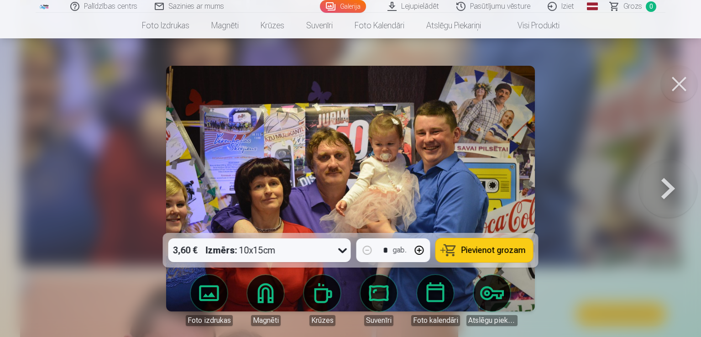
click at [318, 99] on img at bounding box center [350, 189] width 368 height 246
drag, startPoint x: 362, startPoint y: 77, endPoint x: 353, endPoint y: 83, distance: 10.9
click at [377, 172] on img at bounding box center [350, 189] width 368 height 246
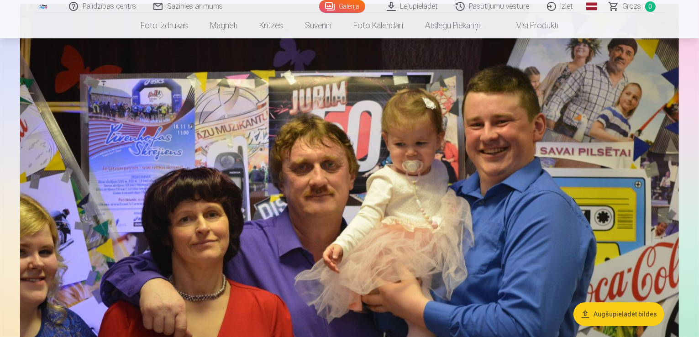
scroll to position [6, 0]
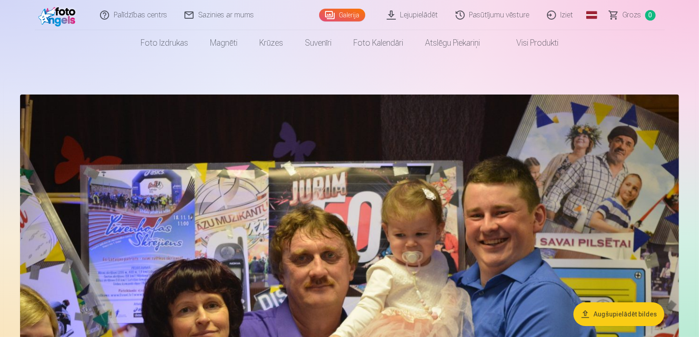
click at [548, 44] on link "Visi produkti" at bounding box center [530, 43] width 79 height 26
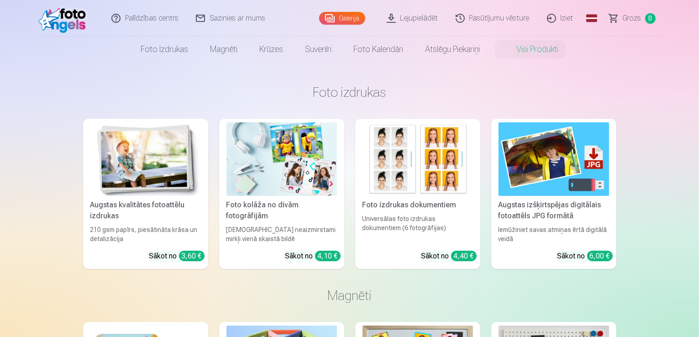
click at [548, 44] on link "Visi produkti" at bounding box center [530, 50] width 79 height 26
click at [550, 49] on link "Visi produkti" at bounding box center [530, 50] width 79 height 26
click at [550, 48] on link "Visi produkti" at bounding box center [530, 50] width 79 height 26
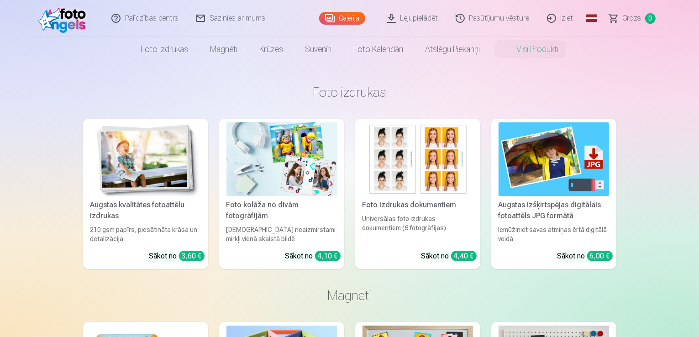
click at [550, 48] on link "Visi produkti" at bounding box center [530, 50] width 79 height 26
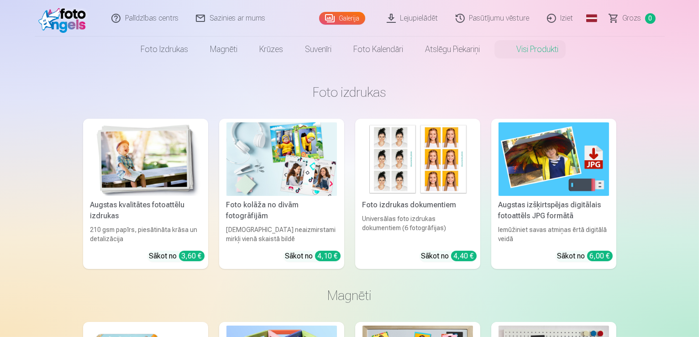
click at [550, 48] on link "Visi produkti" at bounding box center [530, 50] width 79 height 26
click at [550, 47] on link "Visi produkti" at bounding box center [530, 50] width 79 height 26
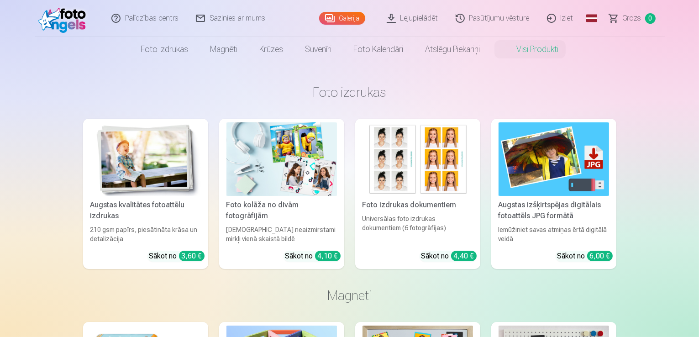
click at [550, 47] on link "Visi produkti" at bounding box center [530, 50] width 79 height 26
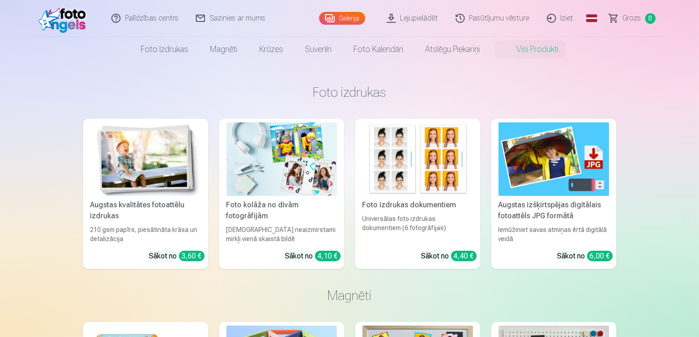
click at [550, 47] on link "Visi produkti" at bounding box center [530, 50] width 79 height 26
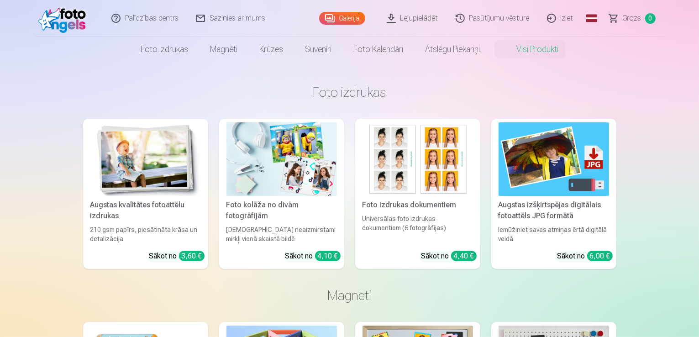
click at [550, 47] on link "Visi produkti" at bounding box center [530, 50] width 79 height 26
click at [549, 47] on link "Visi produkti" at bounding box center [530, 50] width 79 height 26
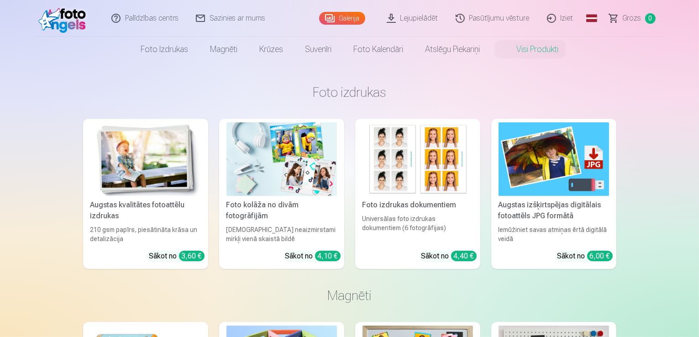
click at [549, 47] on link "Visi produkti" at bounding box center [530, 50] width 79 height 26
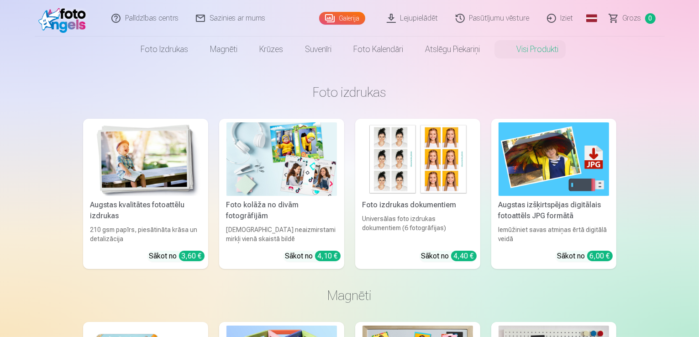
click at [549, 47] on link "Visi produkti" at bounding box center [530, 50] width 79 height 26
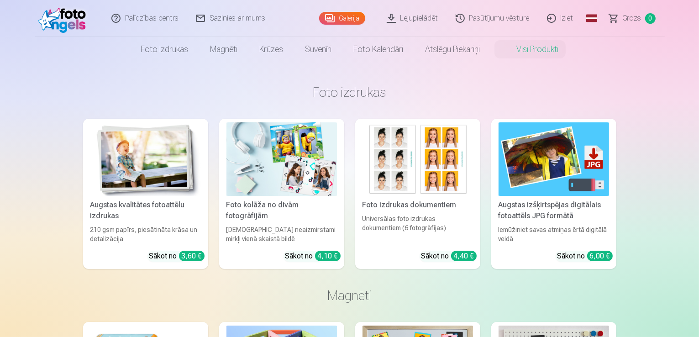
click at [549, 47] on link "Visi produkti" at bounding box center [530, 50] width 79 height 26
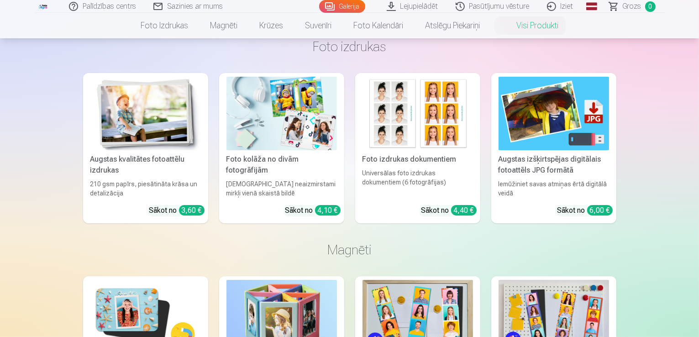
click at [418, 10] on link "Lejupielādēt" at bounding box center [412, 6] width 69 height 13
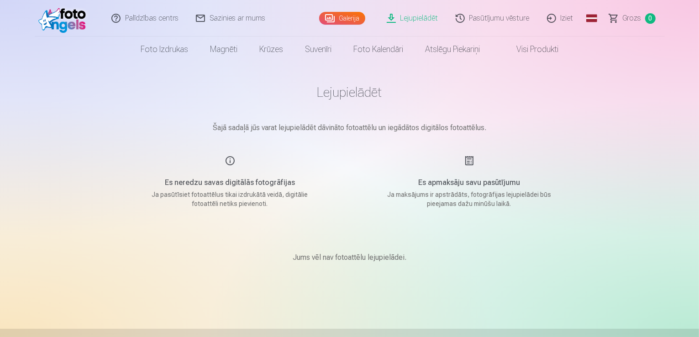
click at [419, 23] on link "Lejupielādēt" at bounding box center [412, 18] width 69 height 37
click at [418, 21] on link "Lejupielādēt" at bounding box center [412, 18] width 69 height 37
click at [418, 20] on link "Lejupielādēt" at bounding box center [412, 18] width 69 height 37
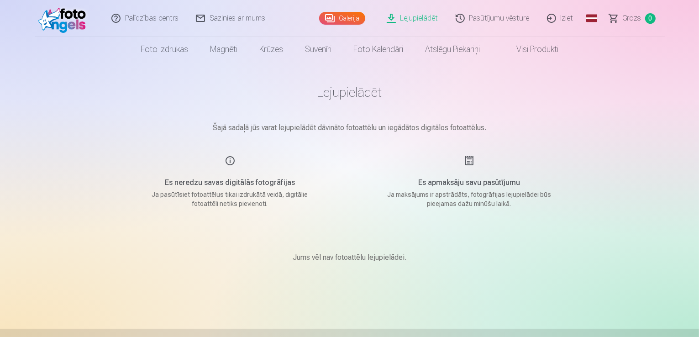
click at [418, 20] on link "Lejupielādēt" at bounding box center [412, 18] width 69 height 37
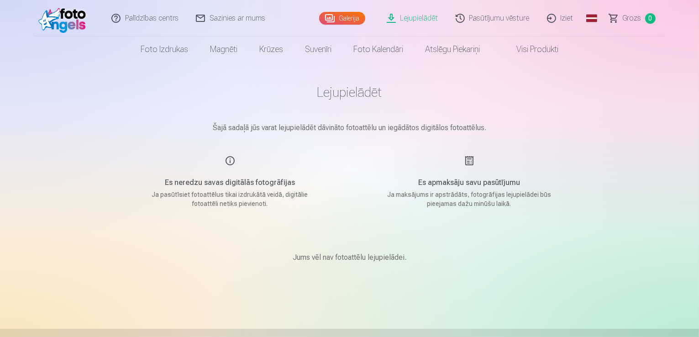
click at [418, 20] on link "Lejupielādēt" at bounding box center [412, 18] width 69 height 37
click at [417, 18] on link "Lejupielādēt" at bounding box center [412, 18] width 69 height 37
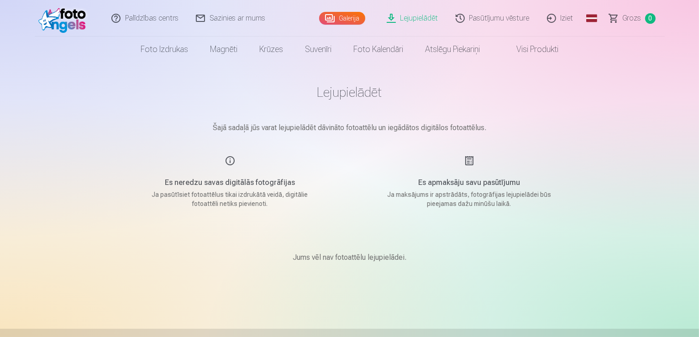
click at [232, 161] on div "Es neredzu savas digitālās fotogrāfijas Ja pasūtīsiet fotoattēlus tikai izdrukā…" at bounding box center [229, 181] width 217 height 53
click at [232, 160] on div "Es neredzu savas digitālās fotogrāfijas Ja pasūtīsiet fotoattēlus tikai izdrukā…" at bounding box center [229, 181] width 217 height 53
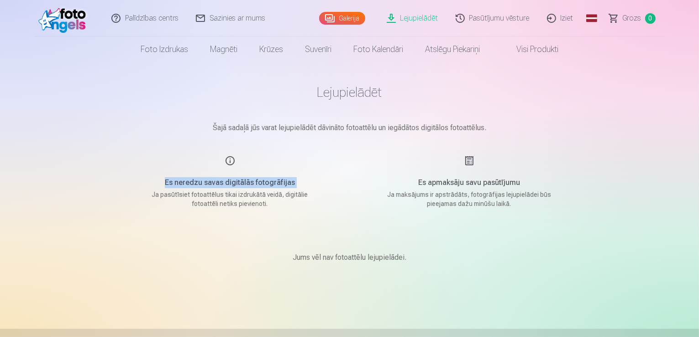
click at [232, 160] on div "Es neredzu savas digitālās fotogrāfijas Ja pasūtīsiet fotoattēlus tikai izdrukā…" at bounding box center [229, 181] width 217 height 53
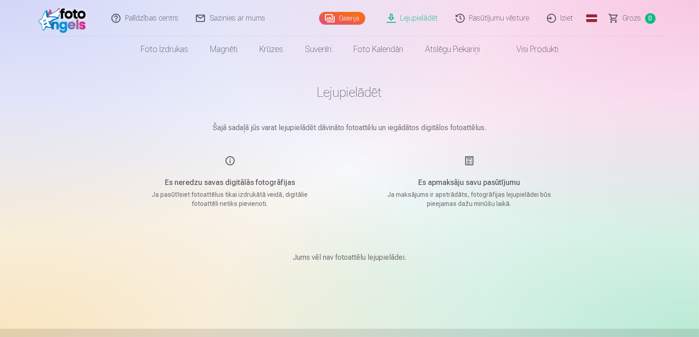
click at [101, 140] on div "Lejupielādēt Šajā sadaļā jūs varat lejupielādēt dāvināto fotoattēlu un iegādāto…" at bounding box center [350, 290] width 548 height 580
click at [341, 19] on link "Galerija" at bounding box center [342, 18] width 46 height 13
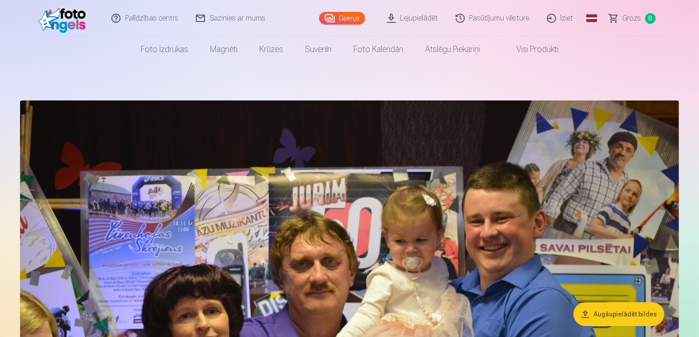
click at [58, 18] on img at bounding box center [64, 18] width 52 height 29
click at [73, 27] on img at bounding box center [64, 18] width 52 height 29
click at [73, 28] on img at bounding box center [64, 18] width 52 height 29
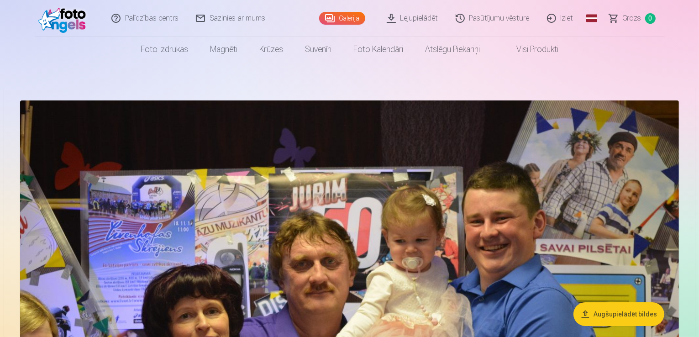
click at [73, 25] on img at bounding box center [64, 18] width 52 height 29
click at [73, 24] on img at bounding box center [64, 18] width 52 height 29
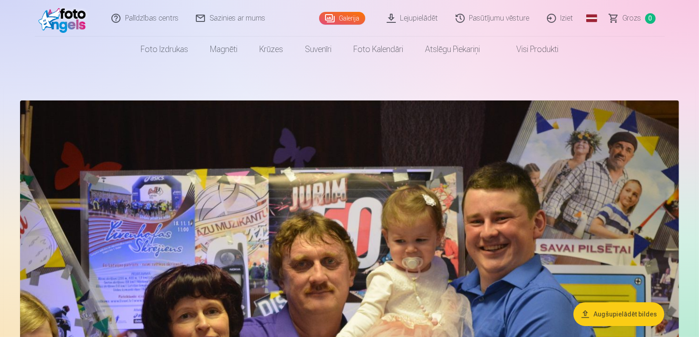
click at [74, 24] on img at bounding box center [64, 18] width 52 height 29
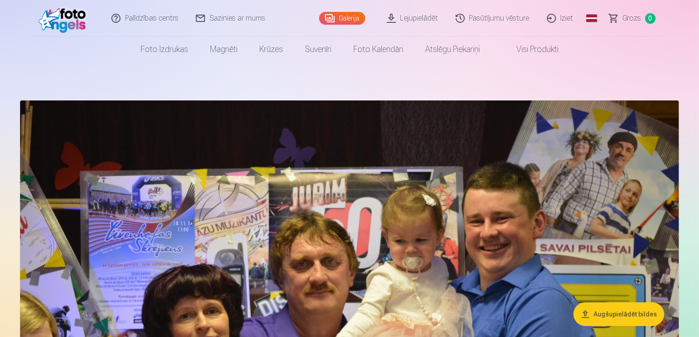
click at [74, 24] on img at bounding box center [64, 18] width 52 height 29
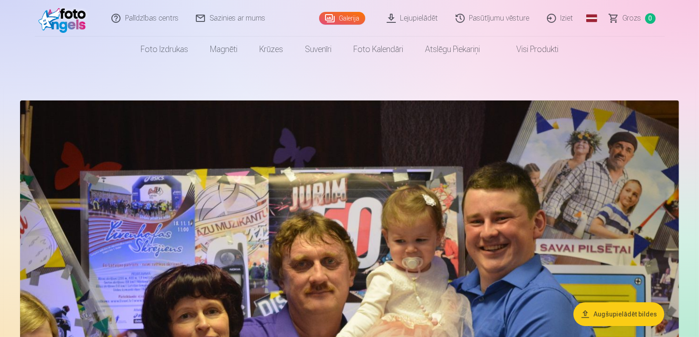
drag, startPoint x: 74, startPoint y: 24, endPoint x: 48, endPoint y: 62, distance: 46.6
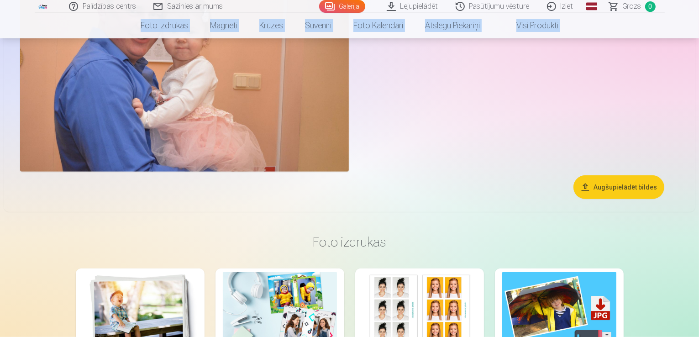
scroll to position [593, 0]
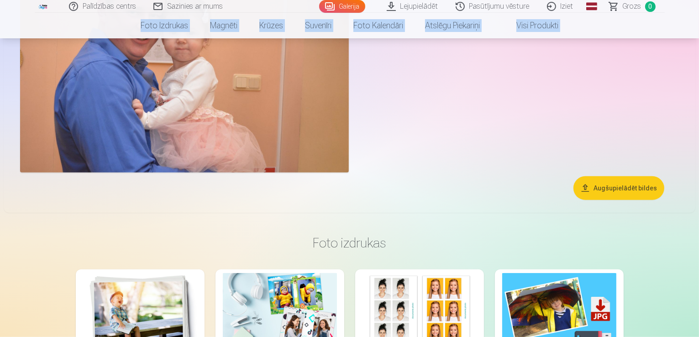
click at [613, 200] on button "Augšupielādēt bildes" at bounding box center [618, 188] width 91 height 24
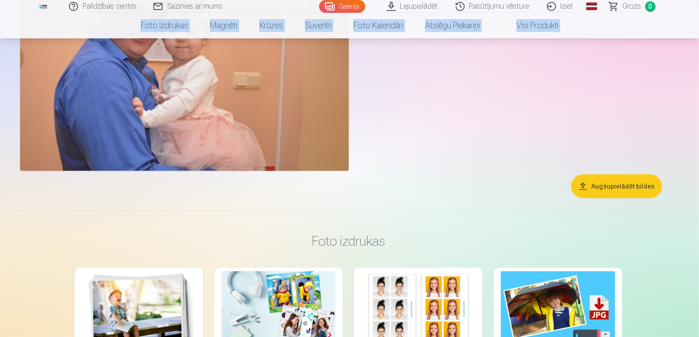
scroll to position [595, 0]
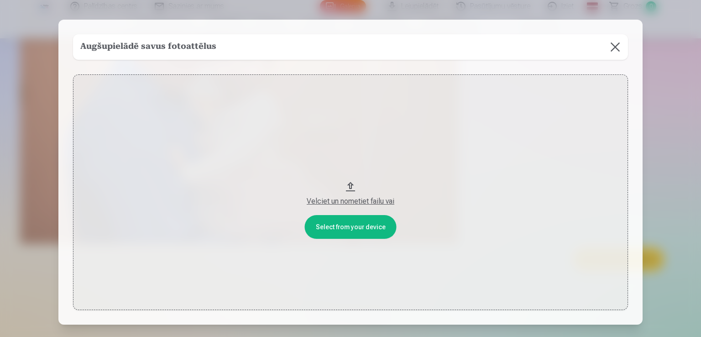
click at [614, 45] on button at bounding box center [616, 47] width 26 height 26
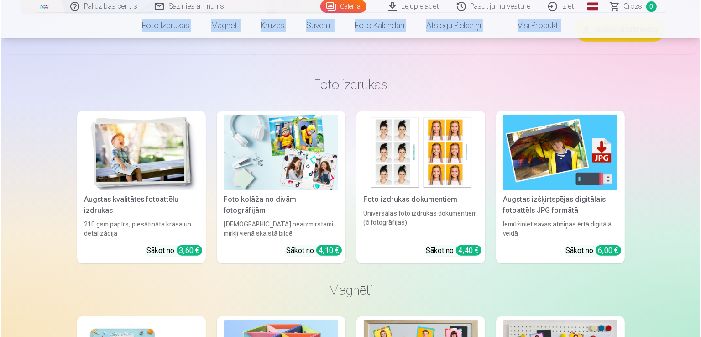
scroll to position [549, 0]
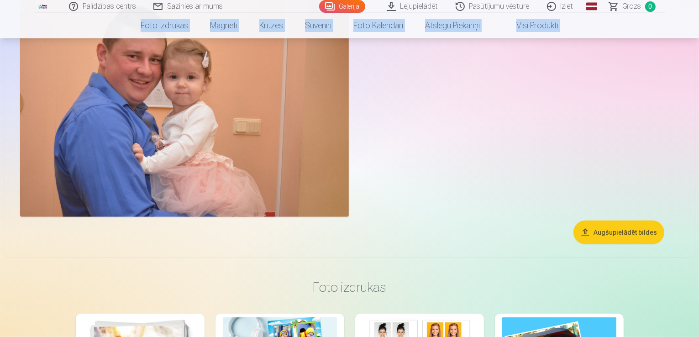
click at [349, 164] on img at bounding box center [184, 107] width 329 height 219
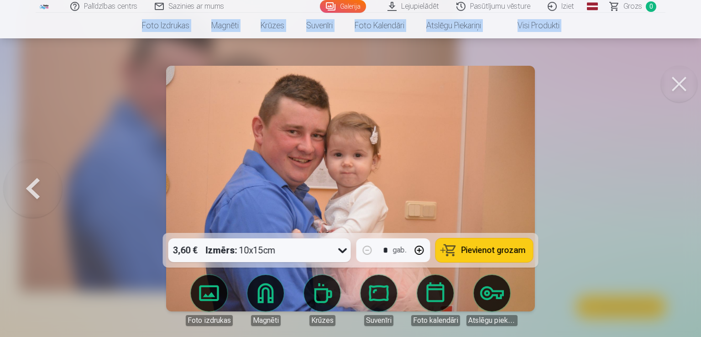
click at [394, 251] on div "gab." at bounding box center [400, 250] width 14 height 11
click at [388, 249] on div "* gab." at bounding box center [393, 250] width 74 height 24
click at [386, 249] on div "* gab." at bounding box center [393, 250] width 74 height 24
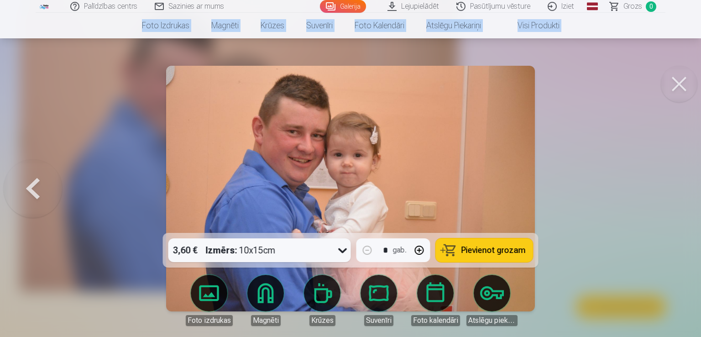
click at [386, 248] on div "* gab." at bounding box center [393, 250] width 74 height 24
click at [419, 248] on button "button" at bounding box center [420, 250] width 22 height 22
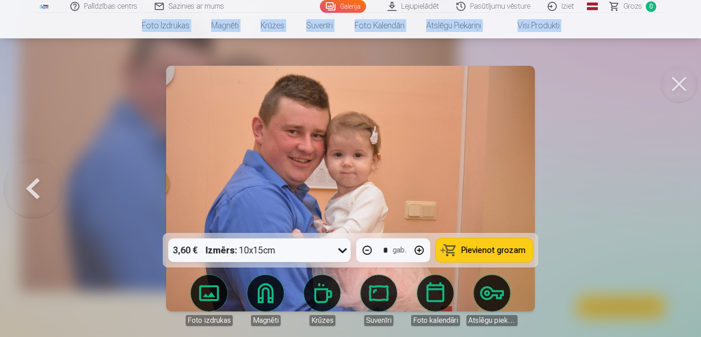
click at [369, 246] on button "button" at bounding box center [367, 250] width 22 height 22
click at [369, 249] on button "button" at bounding box center [367, 250] width 22 height 22
type input "*"
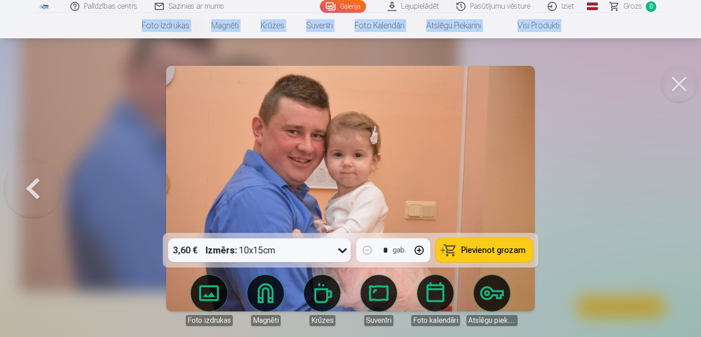
drag, startPoint x: 365, startPoint y: 248, endPoint x: 36, endPoint y: 207, distance: 332.2
click at [35, 206] on button at bounding box center [33, 188] width 58 height 70
click at [35, 207] on div at bounding box center [350, 168] width 701 height 337
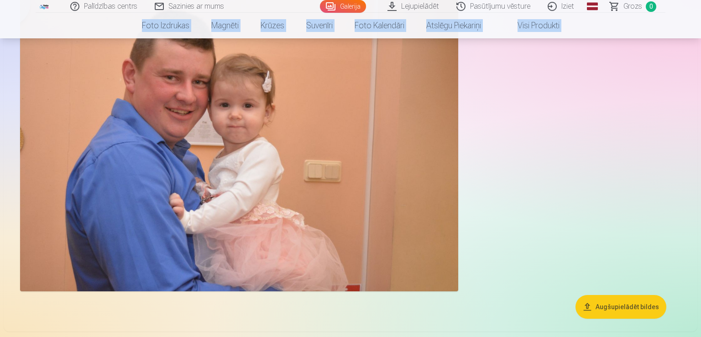
scroll to position [548, 0]
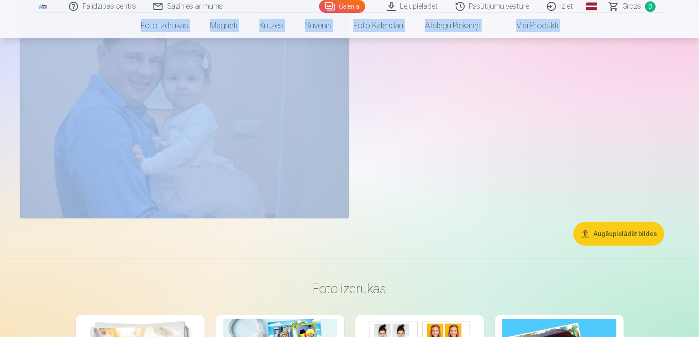
click at [186, 178] on img at bounding box center [184, 108] width 329 height 219
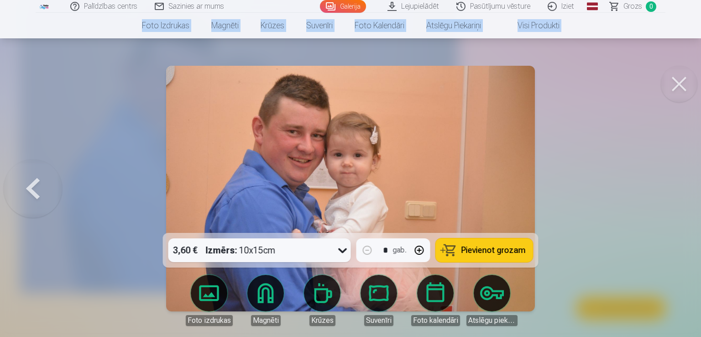
click at [91, 168] on div at bounding box center [350, 168] width 701 height 337
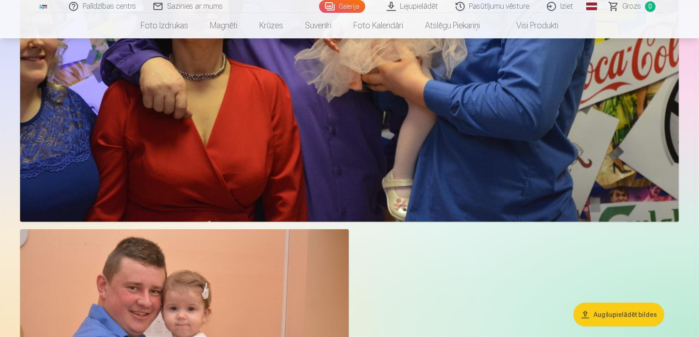
scroll to position [363, 0]
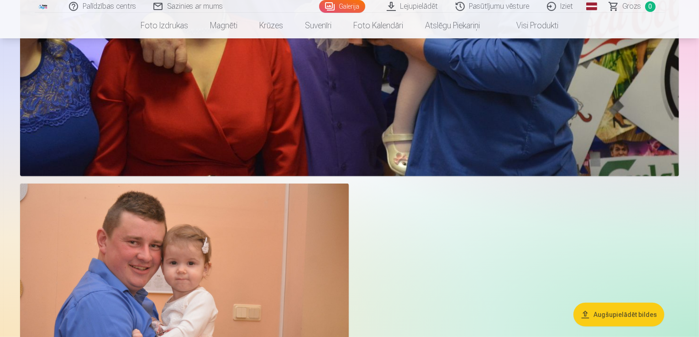
click at [666, 255] on div at bounding box center [349, 69] width 666 height 673
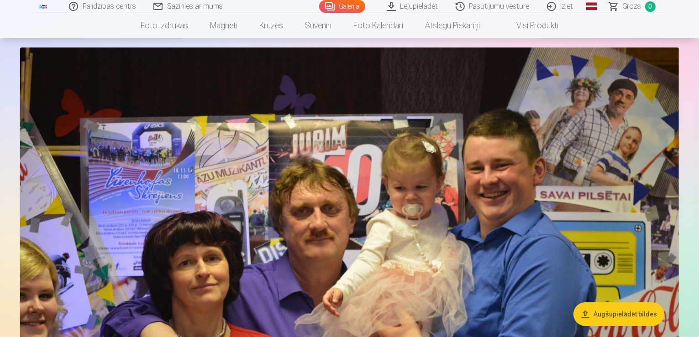
scroll to position [44, 0]
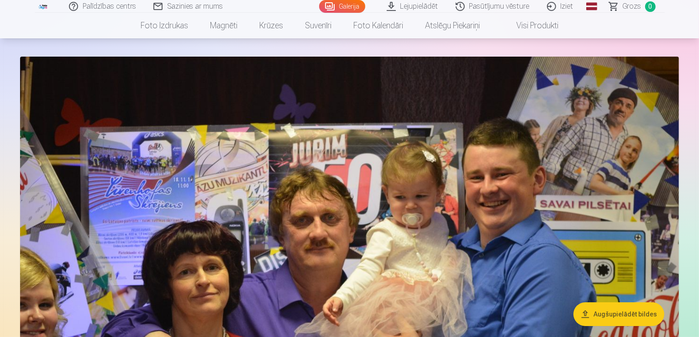
click at [653, 8] on span "0" at bounding box center [650, 6] width 10 height 10
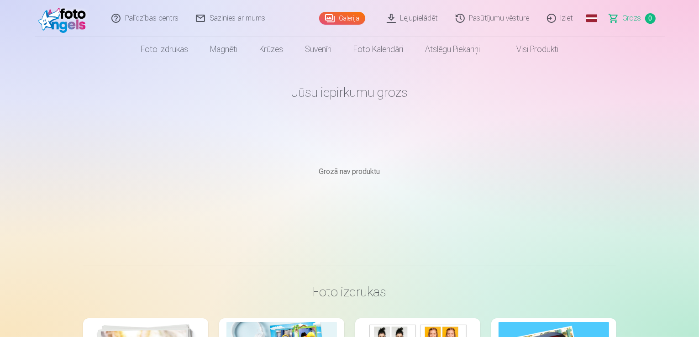
click at [66, 17] on img at bounding box center [64, 18] width 52 height 29
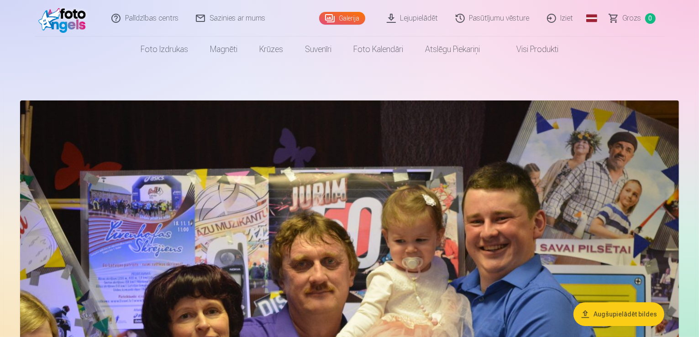
click at [128, 21] on link "Palīdzības centrs" at bounding box center [145, 18] width 84 height 37
click at [228, 19] on link "Sazinies ar mums" at bounding box center [231, 18] width 87 height 37
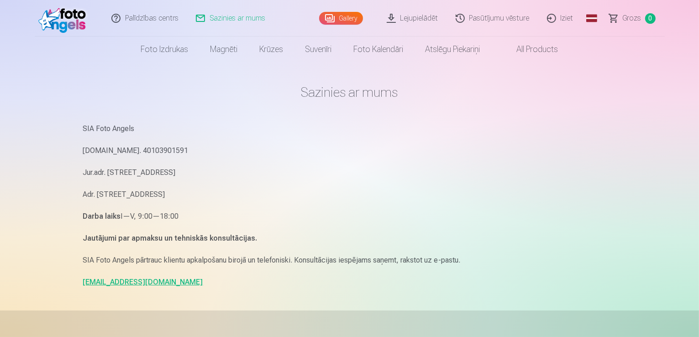
click at [71, 20] on img at bounding box center [64, 18] width 52 height 29
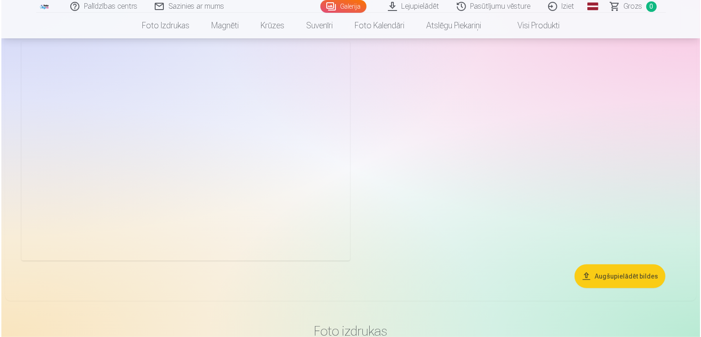
scroll to position [500, 0]
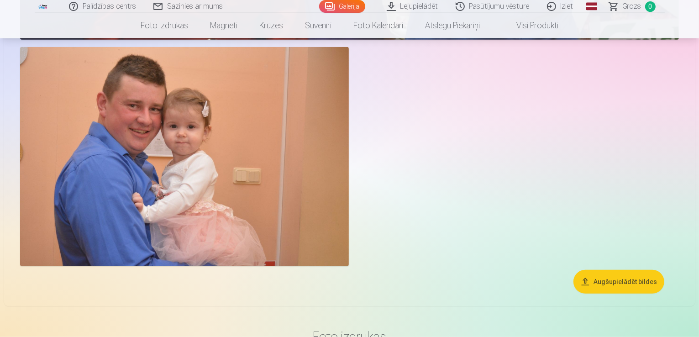
click at [97, 77] on img at bounding box center [184, 156] width 329 height 219
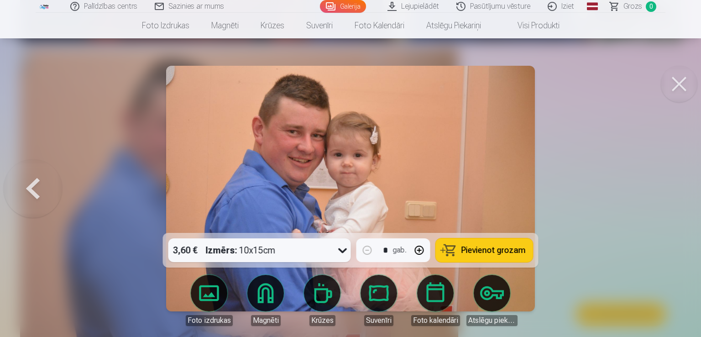
click at [39, 190] on button at bounding box center [33, 188] width 58 height 70
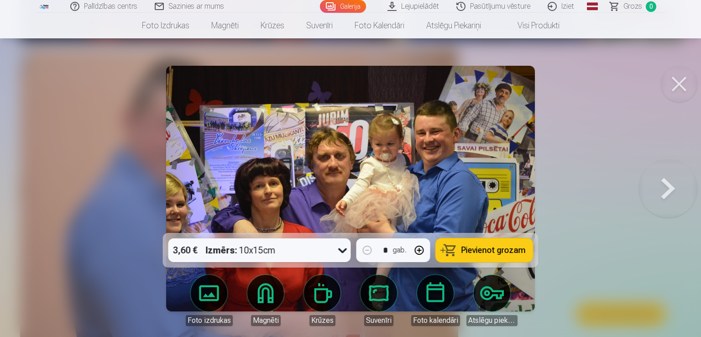
click at [669, 185] on button at bounding box center [668, 188] width 58 height 70
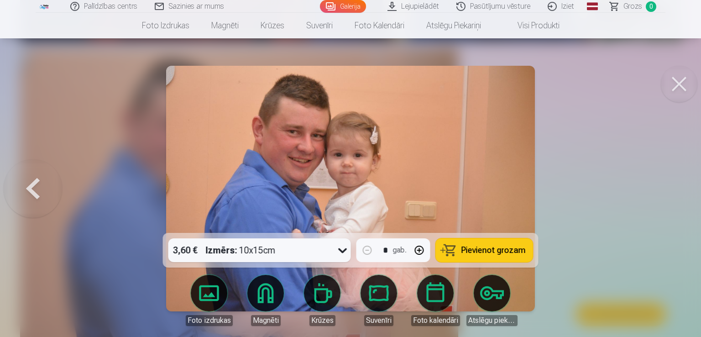
click at [507, 254] on span "Pievienot grozam" at bounding box center [493, 250] width 64 height 8
click at [646, 6] on span "1" at bounding box center [651, 6] width 10 height 10
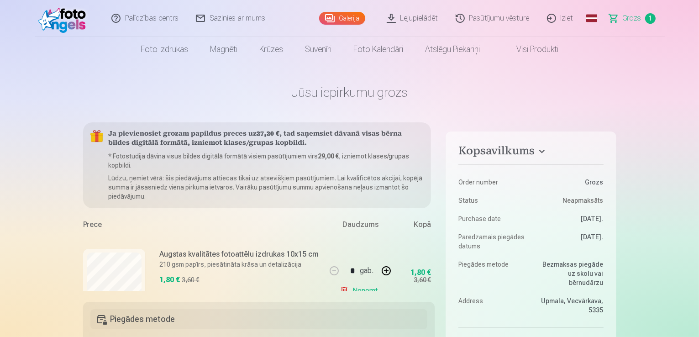
click at [641, 16] on link "Grozs 1" at bounding box center [633, 18] width 64 height 37
click at [641, 18] on link "Grozs 1" at bounding box center [633, 18] width 64 height 37
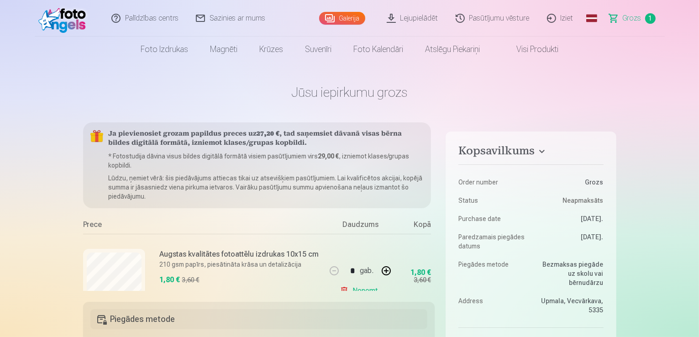
click at [608, 15] on link "Grozs 1" at bounding box center [633, 18] width 64 height 37
click at [614, 15] on link "Grozs 1" at bounding box center [633, 18] width 64 height 37
click at [614, 16] on link "Grozs 1" at bounding box center [633, 18] width 64 height 37
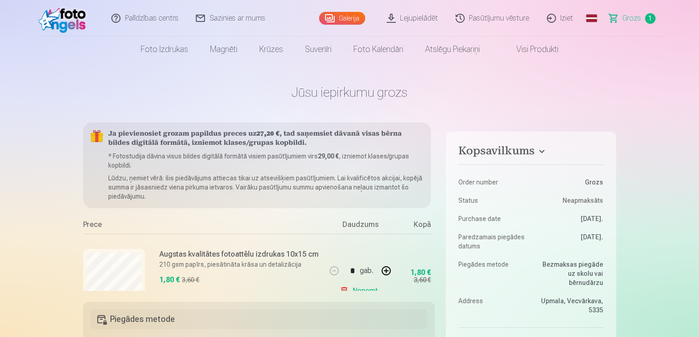
click at [614, 16] on link "Grozs 1" at bounding box center [633, 18] width 64 height 37
click at [641, 17] on link "Grozs 1" at bounding box center [633, 18] width 64 height 37
click at [615, 13] on link "Grozs 1" at bounding box center [633, 18] width 64 height 37
click at [617, 16] on link "Grozs 1" at bounding box center [633, 18] width 64 height 37
click at [617, 17] on link "Grozs 1" at bounding box center [633, 18] width 64 height 37
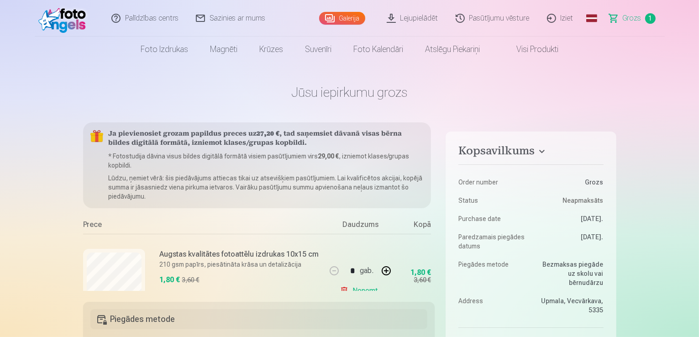
click at [617, 17] on link "Grozs 1" at bounding box center [633, 18] width 64 height 37
click at [641, 20] on link "Grozs 1" at bounding box center [633, 18] width 64 height 37
click at [650, 18] on span "1" at bounding box center [650, 18] width 10 height 10
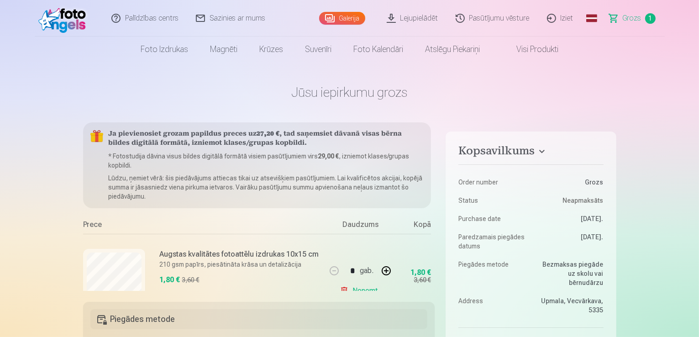
click at [650, 18] on span "1" at bounding box center [650, 18] width 10 height 10
click at [634, 17] on span "Grozs" at bounding box center [632, 18] width 19 height 11
click at [654, 17] on span "1" at bounding box center [650, 18] width 10 height 10
drag, startPoint x: 654, startPoint y: 19, endPoint x: 696, endPoint y: 79, distance: 73.4
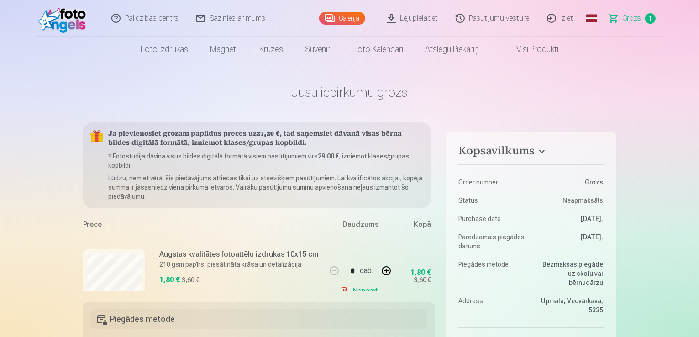
click at [91, 224] on div "Prece" at bounding box center [204, 226] width 243 height 15
click at [422, 225] on div "Kopā" at bounding box center [412, 226] width 37 height 15
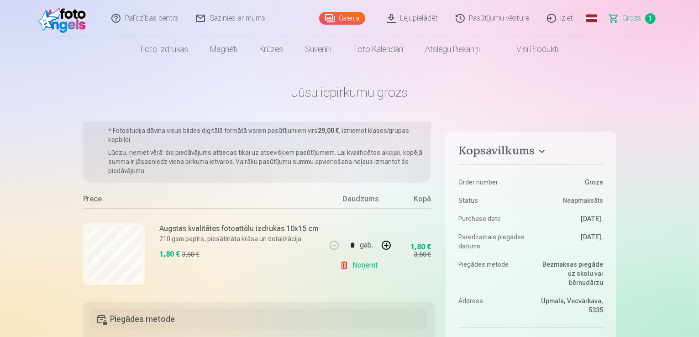
scroll to position [37, 0]
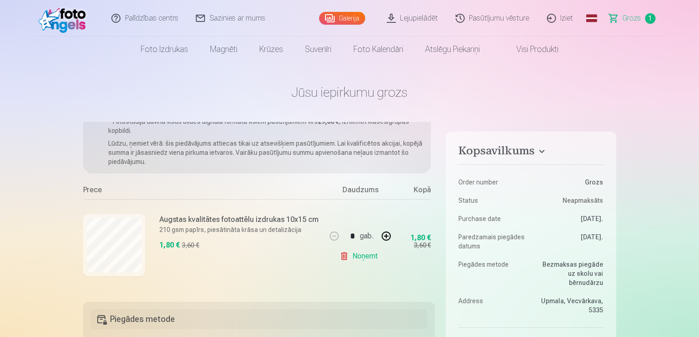
click at [340, 254] on link "Noņemt" at bounding box center [361, 256] width 42 height 18
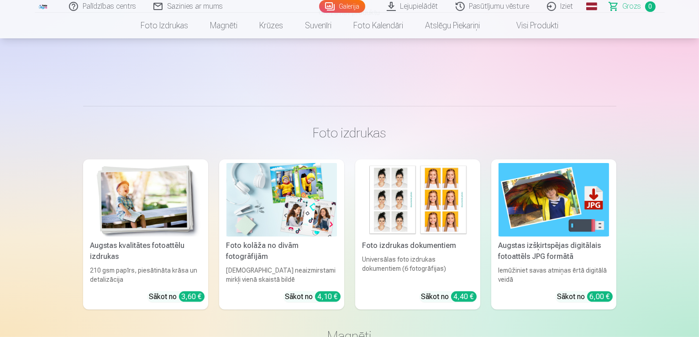
scroll to position [0, 0]
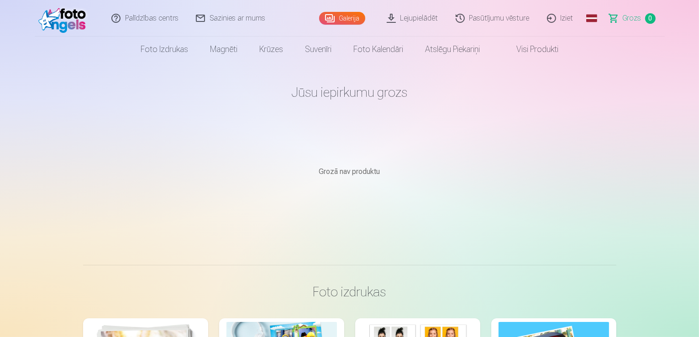
click at [188, 192] on main "Jūsu iepirkumu grozs Grozā nav produktu" at bounding box center [349, 152] width 533 height 181
click at [207, 170] on p "Grozā nav produktu" at bounding box center [349, 171] width 533 height 11
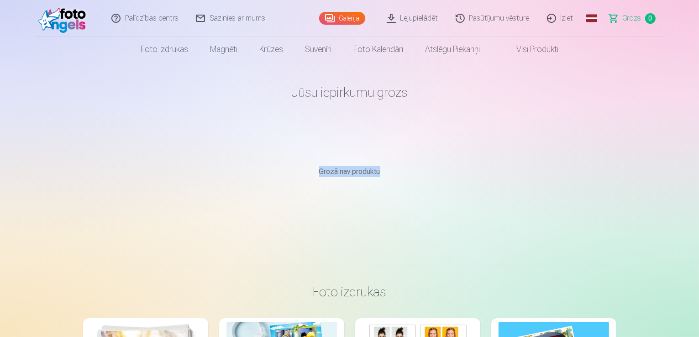
click at [177, 151] on main "Jūsu iepirkumu grozs Grozā nav produktu" at bounding box center [349, 152] width 533 height 181
click at [69, 21] on img at bounding box center [64, 18] width 52 height 29
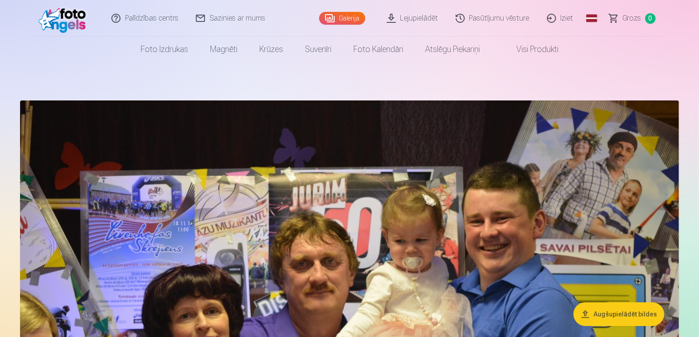
click at [246, 187] on img at bounding box center [349, 319] width 659 height 439
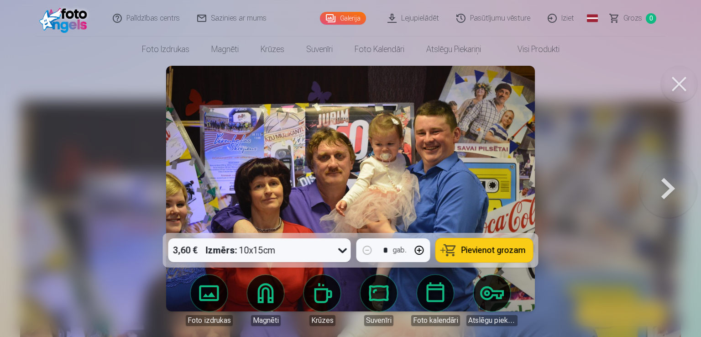
click at [556, 15] on link "Iziet" at bounding box center [562, 18] width 44 height 37
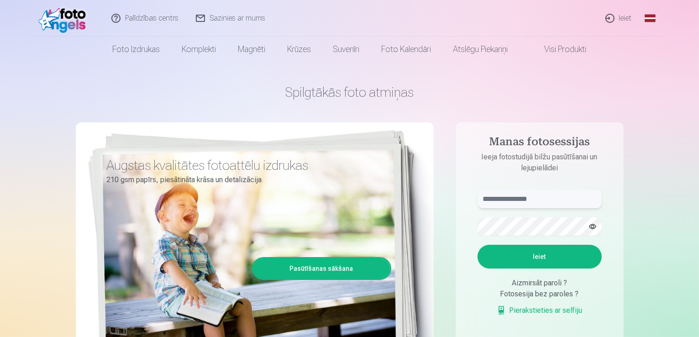
type input "**********"
click at [545, 265] on button "Ieiet" at bounding box center [539, 257] width 124 height 24
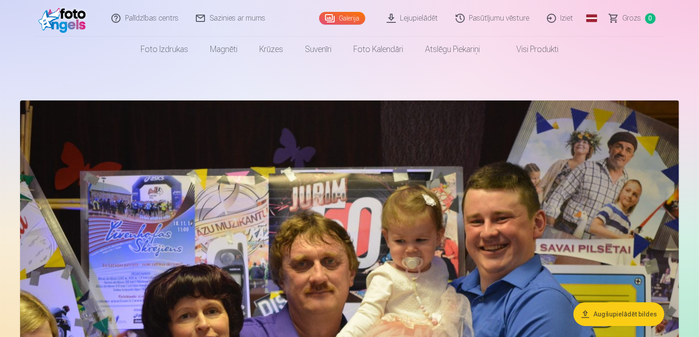
click at [449, 145] on img at bounding box center [349, 319] width 659 height 439
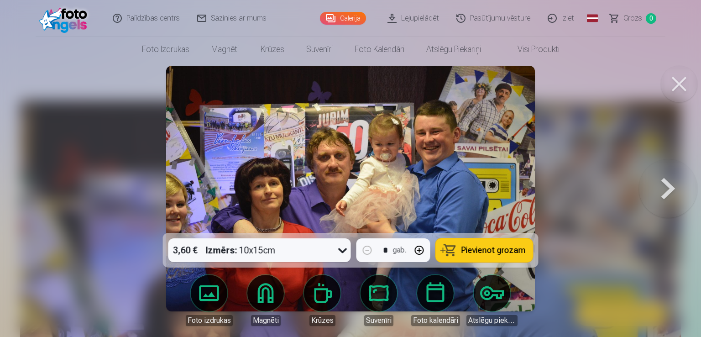
click at [449, 145] on img at bounding box center [350, 189] width 368 height 246
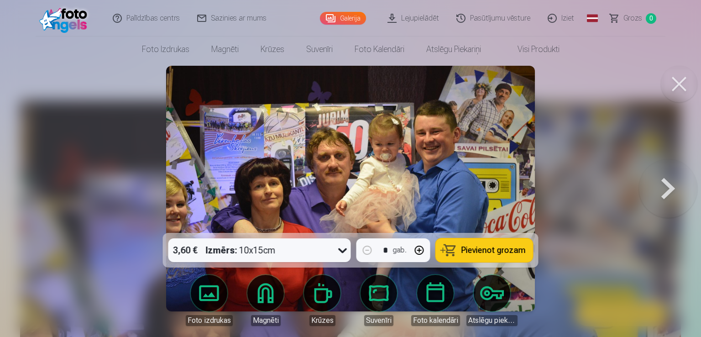
click at [449, 145] on img at bounding box center [350, 189] width 368 height 246
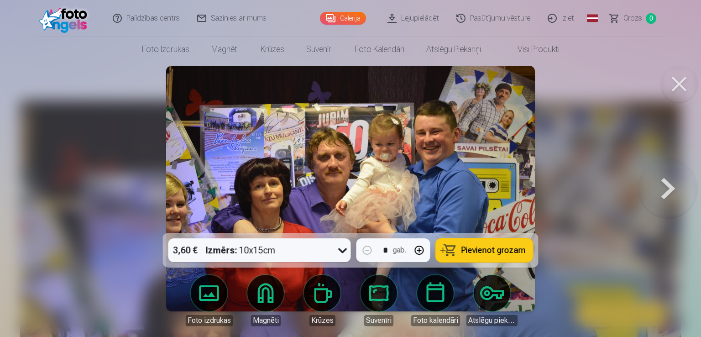
drag, startPoint x: 449, startPoint y: 145, endPoint x: 430, endPoint y: 136, distance: 21.2
click at [430, 136] on img at bounding box center [350, 189] width 368 height 246
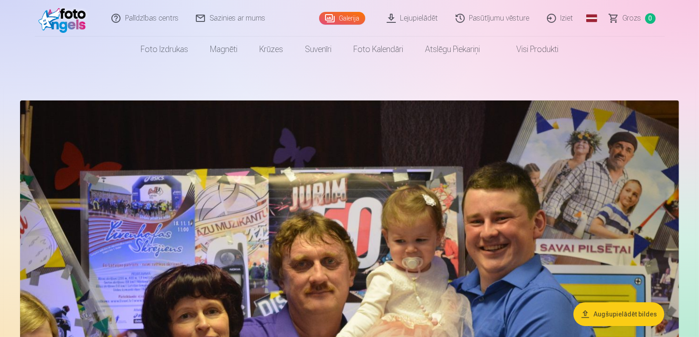
click at [343, 17] on link "Galerija" at bounding box center [342, 18] width 46 height 13
drag, startPoint x: 342, startPoint y: 17, endPoint x: 478, endPoint y: 33, distance: 137.0
click at [478, 33] on link "Pasūtījumu vēsture" at bounding box center [492, 18] width 91 height 37
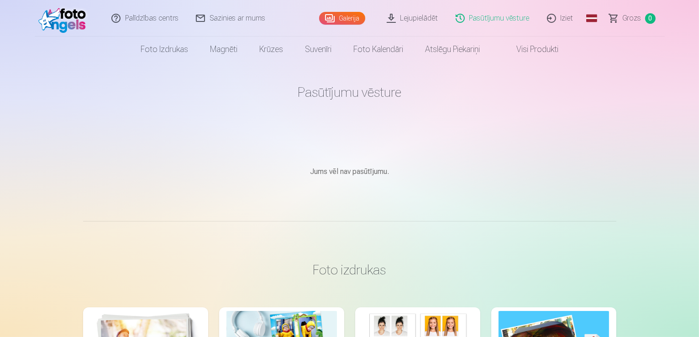
drag, startPoint x: 419, startPoint y: 19, endPoint x: 181, endPoint y: 121, distance: 259.1
drag, startPoint x: 506, startPoint y: 16, endPoint x: 477, endPoint y: 132, distance: 119.5
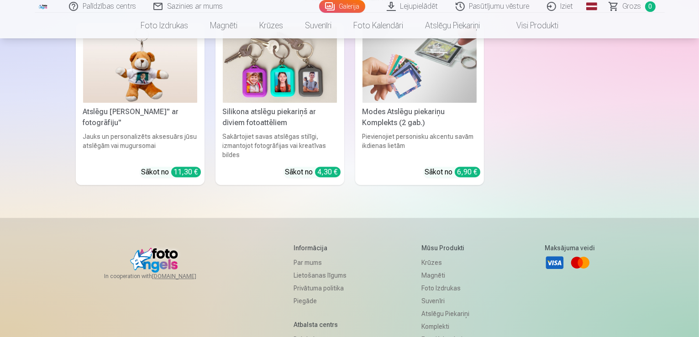
scroll to position [2830, 0]
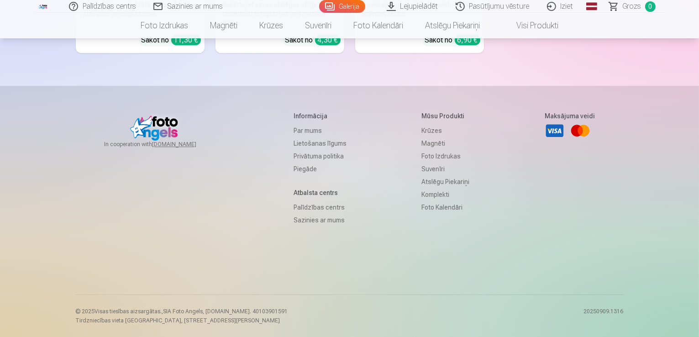
click at [328, 214] on link "Palīdzības centrs" at bounding box center [320, 207] width 53 height 13
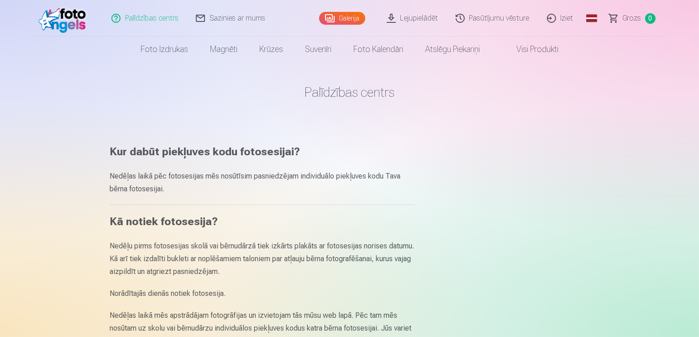
click at [168, 21] on link "Palīdzības centrs" at bounding box center [145, 18] width 84 height 37
click at [167, 19] on link "Palīdzības centrs" at bounding box center [145, 18] width 84 height 37
click at [256, 21] on link "Sazinies ar mums" at bounding box center [231, 18] width 87 height 37
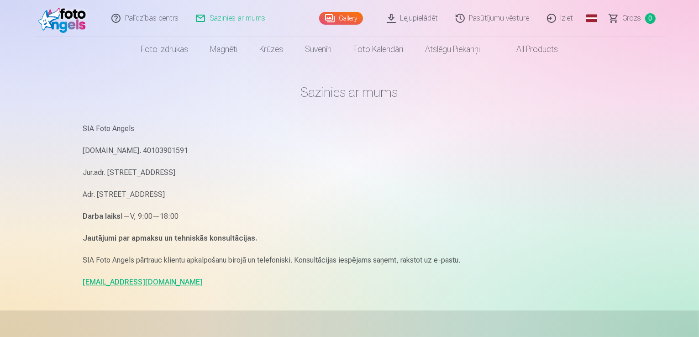
click at [406, 19] on link "Lejupielādēt" at bounding box center [412, 18] width 69 height 37
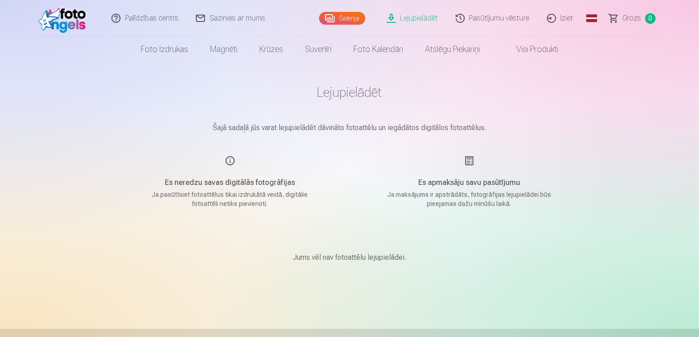
click at [343, 17] on link "Galerija" at bounding box center [342, 18] width 46 height 13
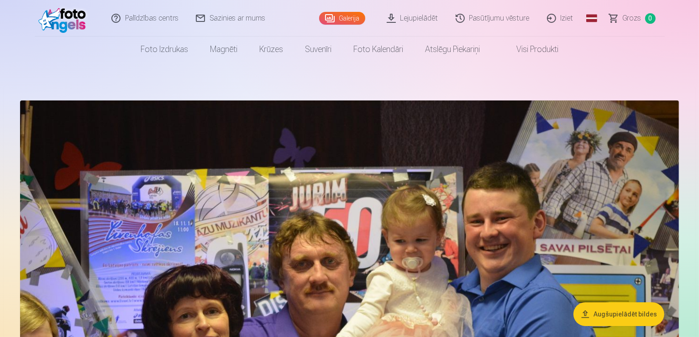
drag, startPoint x: 343, startPoint y: 17, endPoint x: 309, endPoint y: 68, distance: 61.8
drag, startPoint x: 337, startPoint y: 15, endPoint x: 350, endPoint y: 105, distance: 90.3
click at [350, 105] on img at bounding box center [349, 319] width 659 height 439
click at [464, 203] on img at bounding box center [349, 319] width 659 height 439
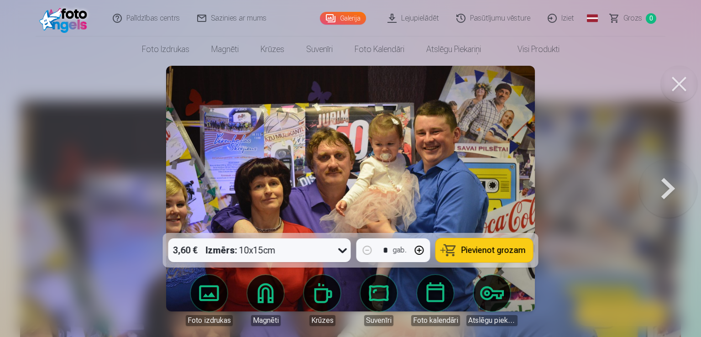
drag, startPoint x: 685, startPoint y: 197, endPoint x: 677, endPoint y: 196, distance: 7.9
click at [682, 197] on button at bounding box center [668, 188] width 58 height 70
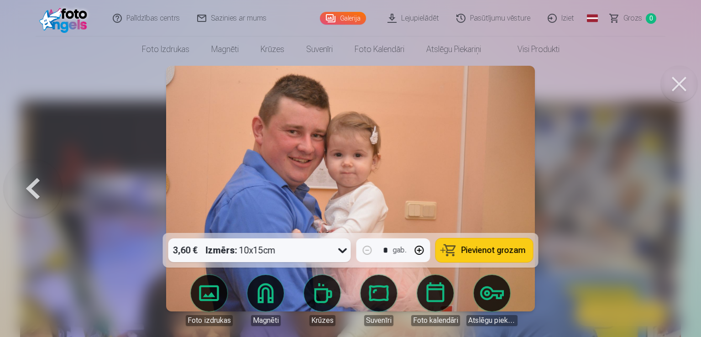
click at [604, 170] on div at bounding box center [350, 168] width 701 height 337
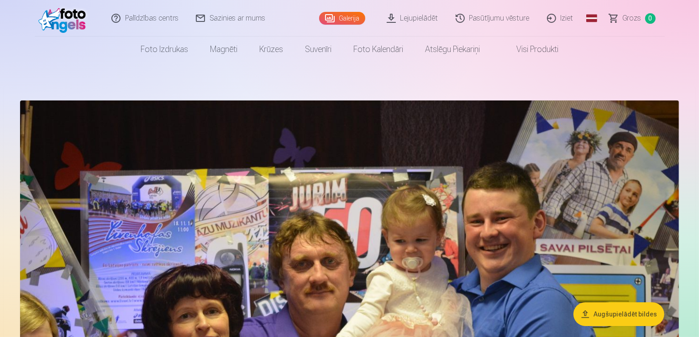
click at [588, 173] on img at bounding box center [349, 319] width 659 height 439
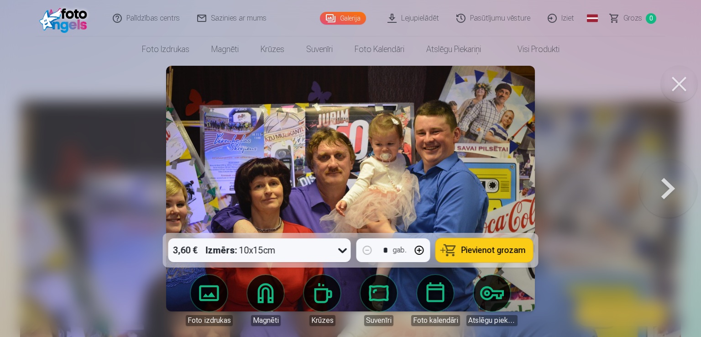
click at [490, 163] on img at bounding box center [350, 189] width 368 height 246
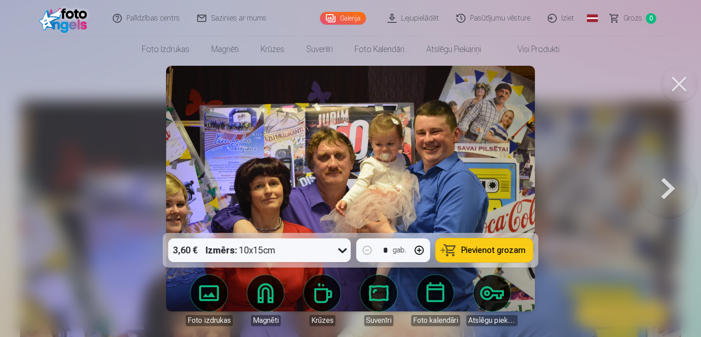
click at [490, 163] on img at bounding box center [350, 189] width 368 height 246
drag, startPoint x: 488, startPoint y: 158, endPoint x: 480, endPoint y: 162, distance: 8.8
drag, startPoint x: 479, startPoint y: 162, endPoint x: 476, endPoint y: 137, distance: 24.9
drag, startPoint x: 476, startPoint y: 137, endPoint x: 457, endPoint y: 139, distance: 18.3
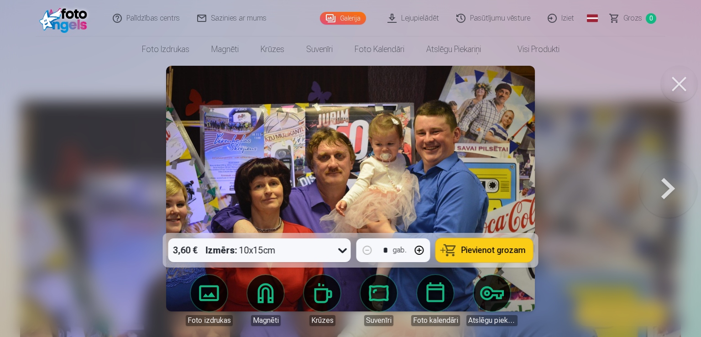
drag, startPoint x: 494, startPoint y: 81, endPoint x: 416, endPoint y: 151, distance: 104.7
click at [416, 151] on img at bounding box center [350, 189] width 368 height 246
click at [342, 123] on img at bounding box center [350, 189] width 368 height 246
click at [340, 102] on img at bounding box center [350, 189] width 368 height 246
click at [267, 16] on link "Sazinies ar mums" at bounding box center [232, 18] width 87 height 37
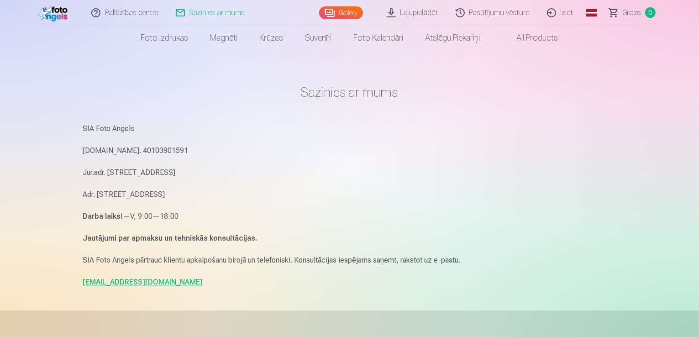
scroll to position [137, 0]
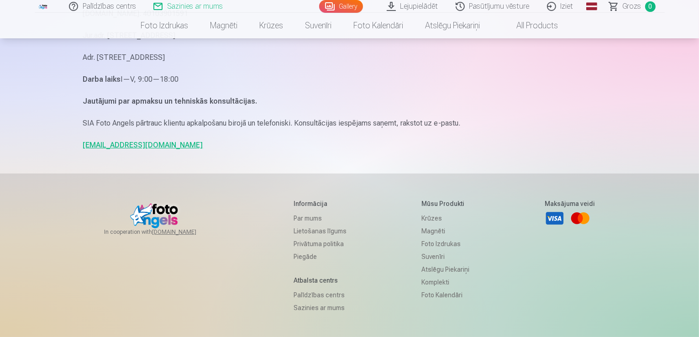
click at [112, 143] on link "[EMAIL_ADDRESS][DOMAIN_NAME]" at bounding box center [143, 145] width 120 height 9
click at [106, 145] on link "[EMAIL_ADDRESS][DOMAIN_NAME]" at bounding box center [143, 145] width 120 height 9
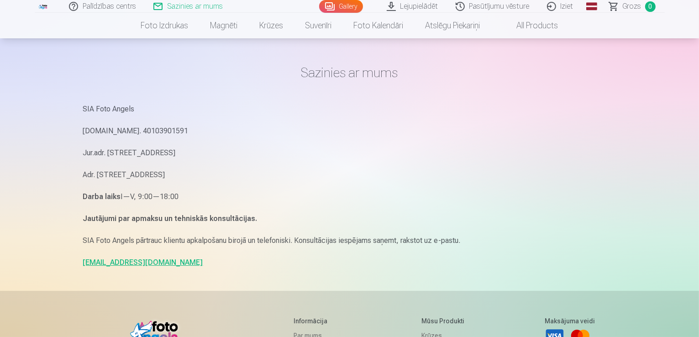
scroll to position [0, 0]
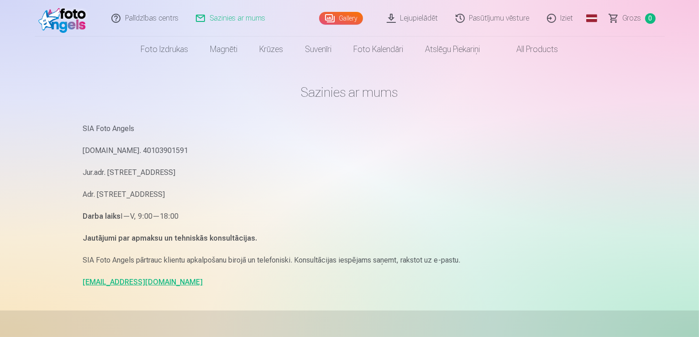
click at [621, 18] on link "Grozs 0" at bounding box center [633, 18] width 64 height 37
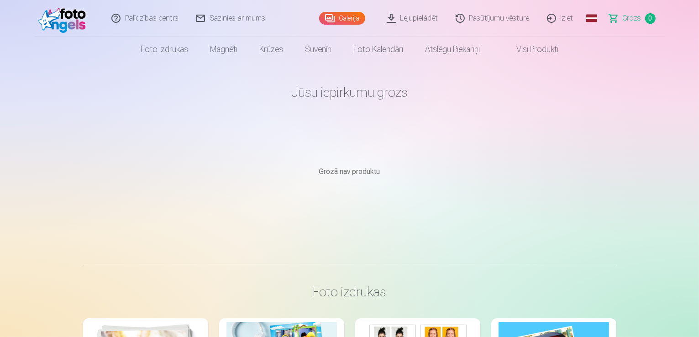
click at [68, 20] on img at bounding box center [64, 18] width 52 height 29
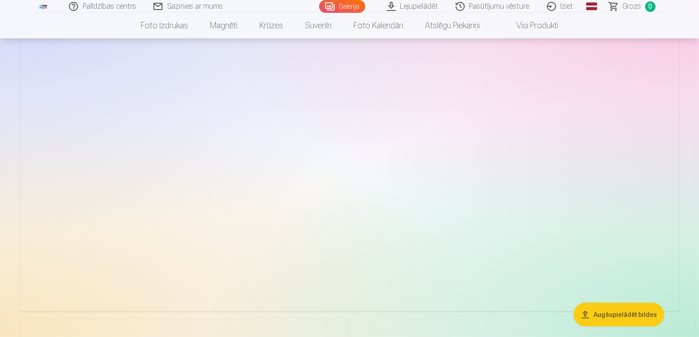
scroll to position [46, 0]
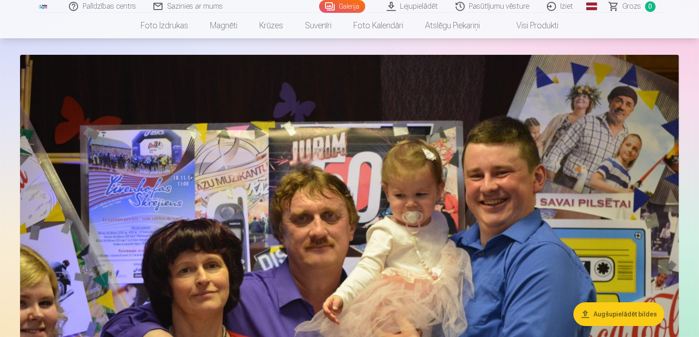
click at [231, 168] on img at bounding box center [349, 274] width 659 height 439
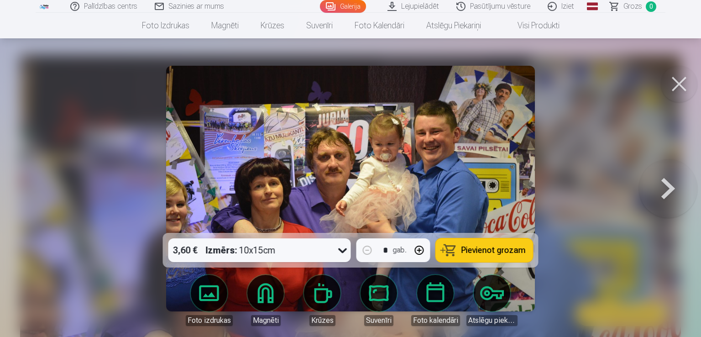
drag, startPoint x: 261, startPoint y: 157, endPoint x: 227, endPoint y: 129, distance: 43.5
click at [227, 129] on img at bounding box center [350, 189] width 368 height 246
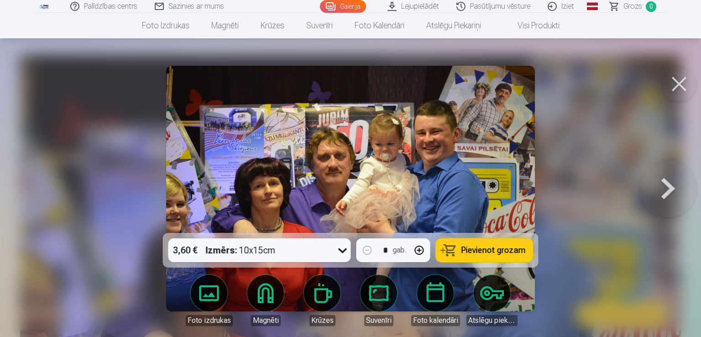
drag, startPoint x: 218, startPoint y: 89, endPoint x: 210, endPoint y: 111, distance: 23.8
drag, startPoint x: 209, startPoint y: 112, endPoint x: 195, endPoint y: 104, distance: 15.3
drag, startPoint x: 194, startPoint y: 105, endPoint x: 191, endPoint y: 84, distance: 20.4
drag, startPoint x: 218, startPoint y: 133, endPoint x: 209, endPoint y: 121, distance: 15.3
drag, startPoint x: 208, startPoint y: 121, endPoint x: 182, endPoint y: 131, distance: 28.3
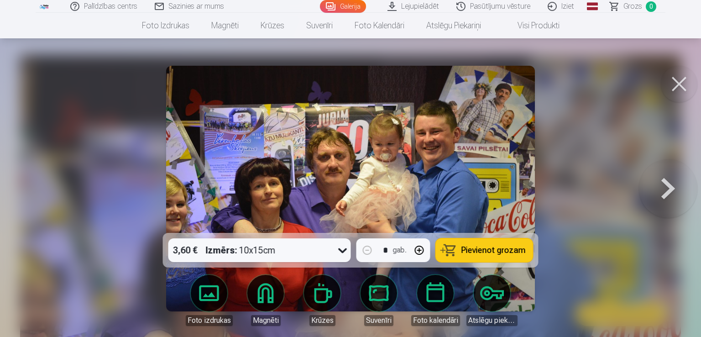
click at [673, 86] on button at bounding box center [679, 84] width 37 height 37
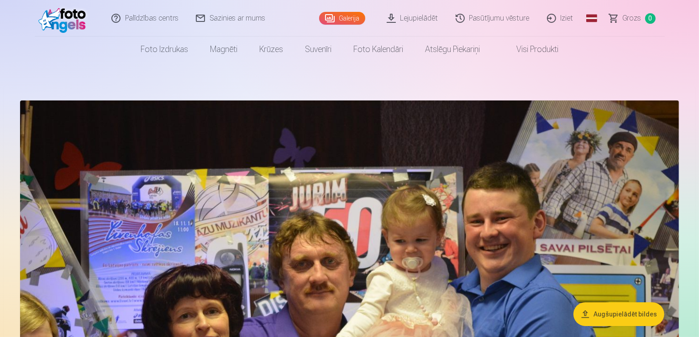
click at [60, 13] on img at bounding box center [64, 18] width 52 height 29
click at [67, 9] on img at bounding box center [64, 18] width 52 height 29
click at [67, 10] on img at bounding box center [64, 18] width 52 height 29
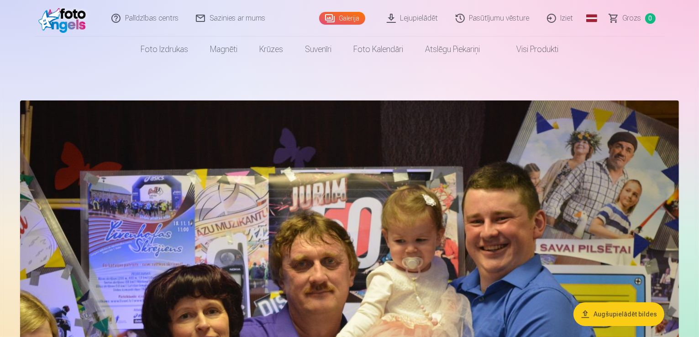
click at [67, 10] on img at bounding box center [64, 18] width 52 height 29
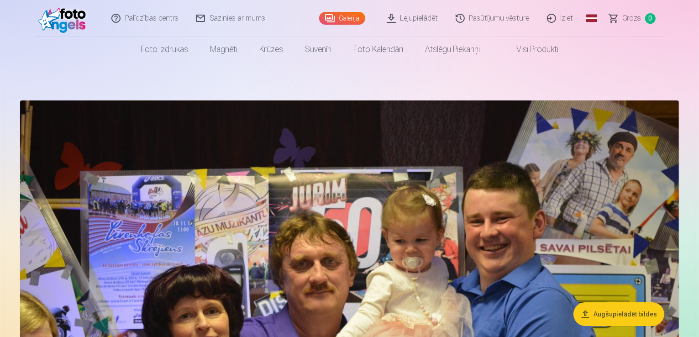
click at [67, 10] on img at bounding box center [64, 18] width 52 height 29
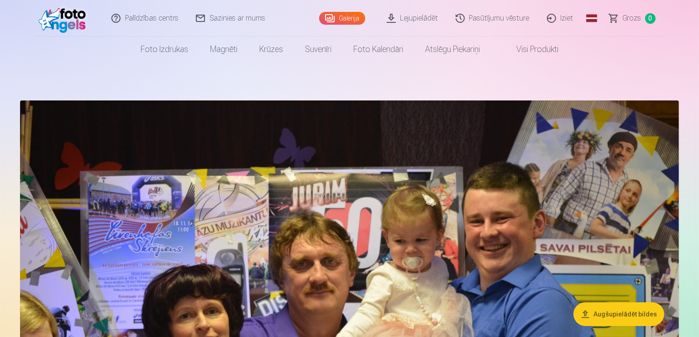
click at [67, 10] on img at bounding box center [64, 18] width 52 height 29
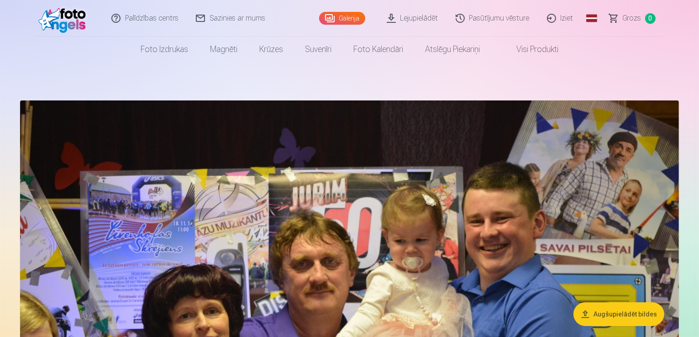
click at [67, 10] on img at bounding box center [64, 18] width 52 height 29
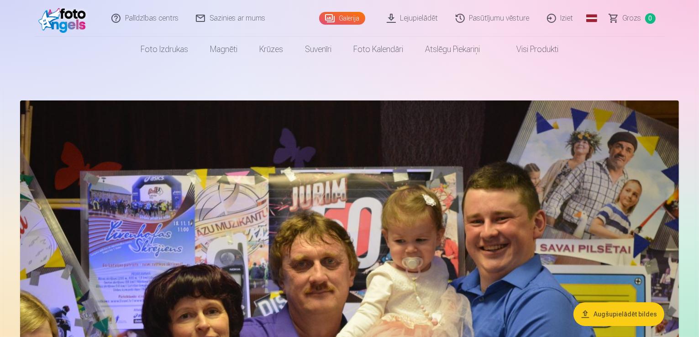
click at [175, 19] on link "Palīdzības centrs" at bounding box center [145, 18] width 84 height 37
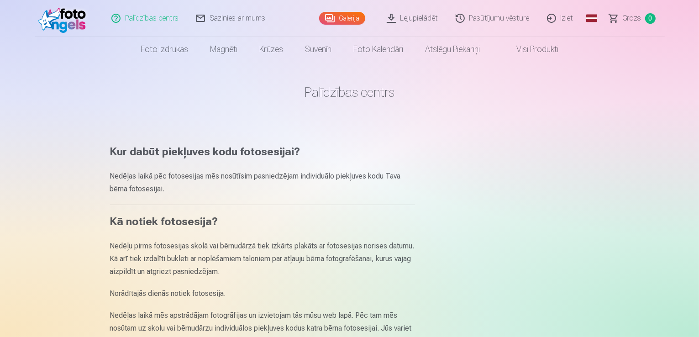
click at [133, 20] on link "Palīdzības centrs" at bounding box center [145, 18] width 84 height 37
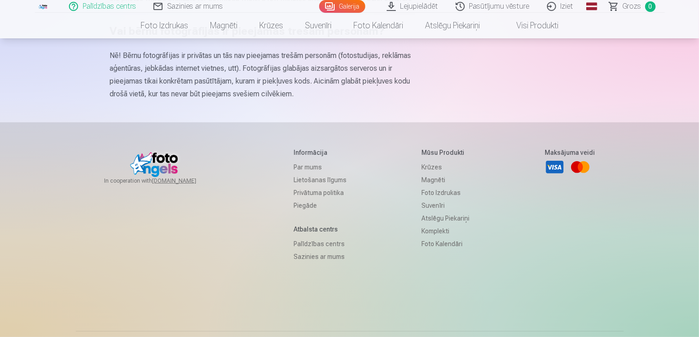
scroll to position [648, 0]
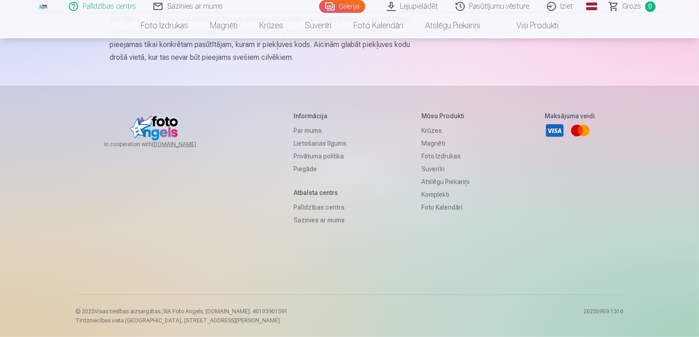
click at [321, 156] on link "Privātuma politika" at bounding box center [320, 156] width 53 height 13
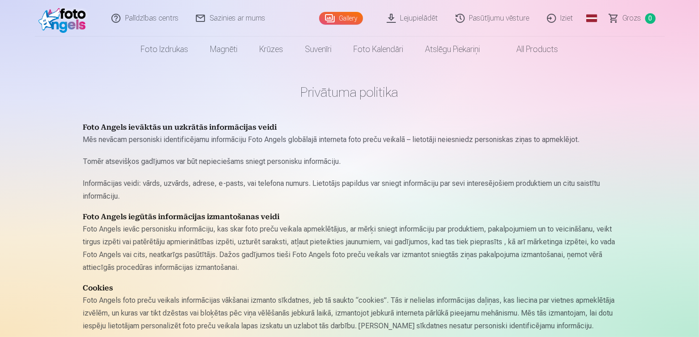
click at [71, 23] on img at bounding box center [64, 18] width 52 height 29
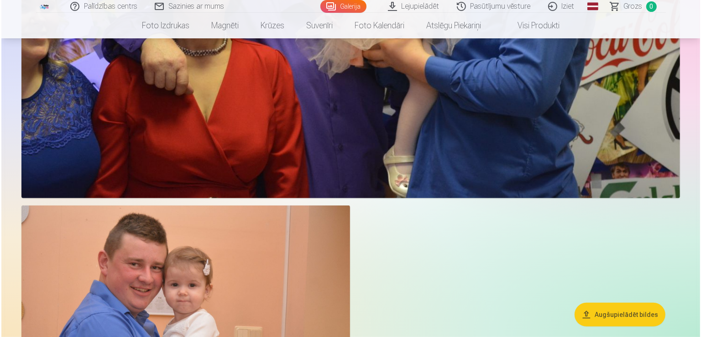
scroll to position [365, 0]
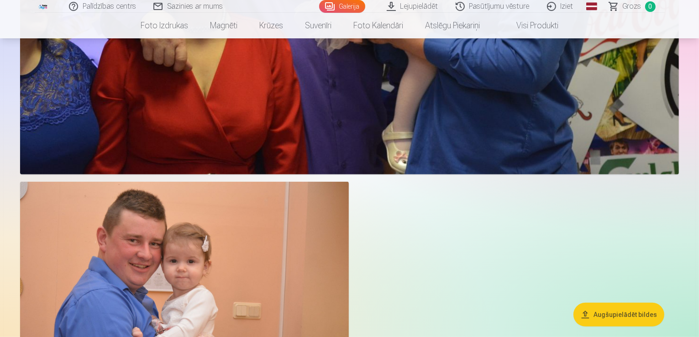
click at [633, 315] on button "Augšupielādēt bildes" at bounding box center [618, 314] width 91 height 24
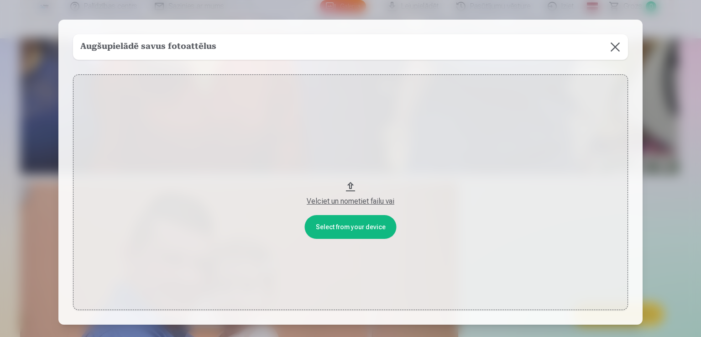
click at [347, 182] on button "Velciet un nometiet failu vai" at bounding box center [350, 192] width 555 height 236
click at [351, 186] on button "Velciet un nometiet failu vai" at bounding box center [350, 192] width 555 height 236
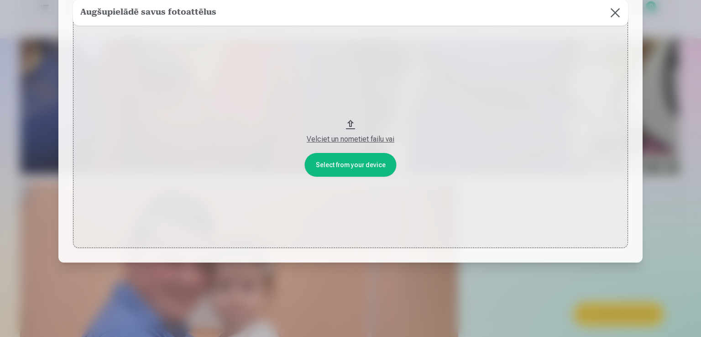
scroll to position [0, 0]
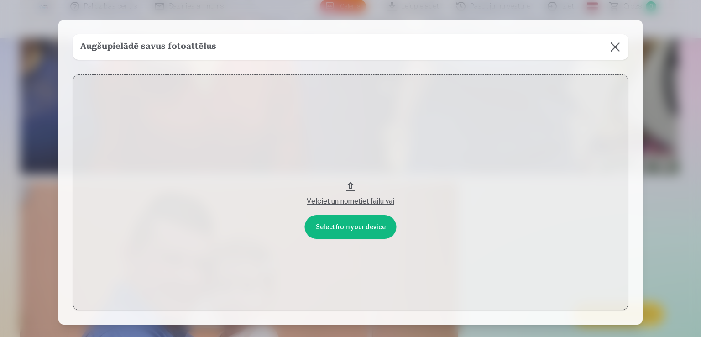
click at [351, 186] on button "Velciet un nometiet failu vai" at bounding box center [350, 192] width 555 height 236
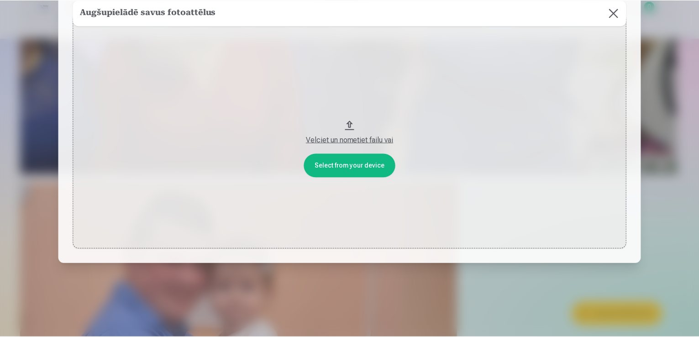
scroll to position [62, 0]
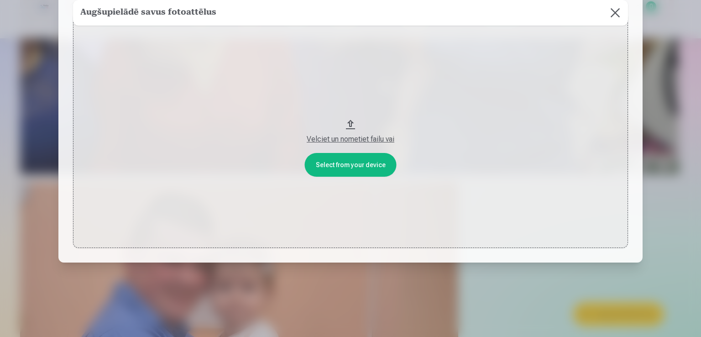
drag, startPoint x: 585, startPoint y: 123, endPoint x: 609, endPoint y: 11, distance: 114.4
click at [609, 11] on button at bounding box center [616, 13] width 26 height 26
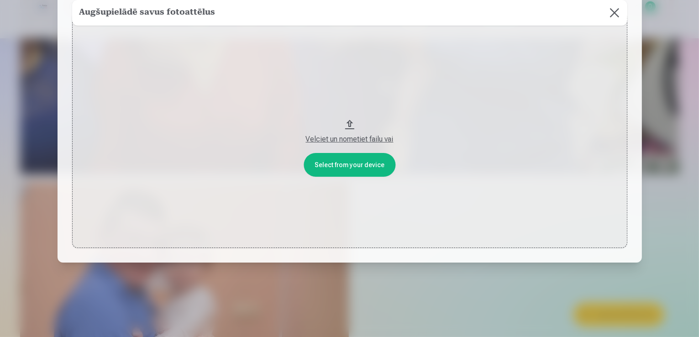
click at [615, 13] on button at bounding box center [615, 13] width 26 height 26
